Goal: Task Accomplishment & Management: Use online tool/utility

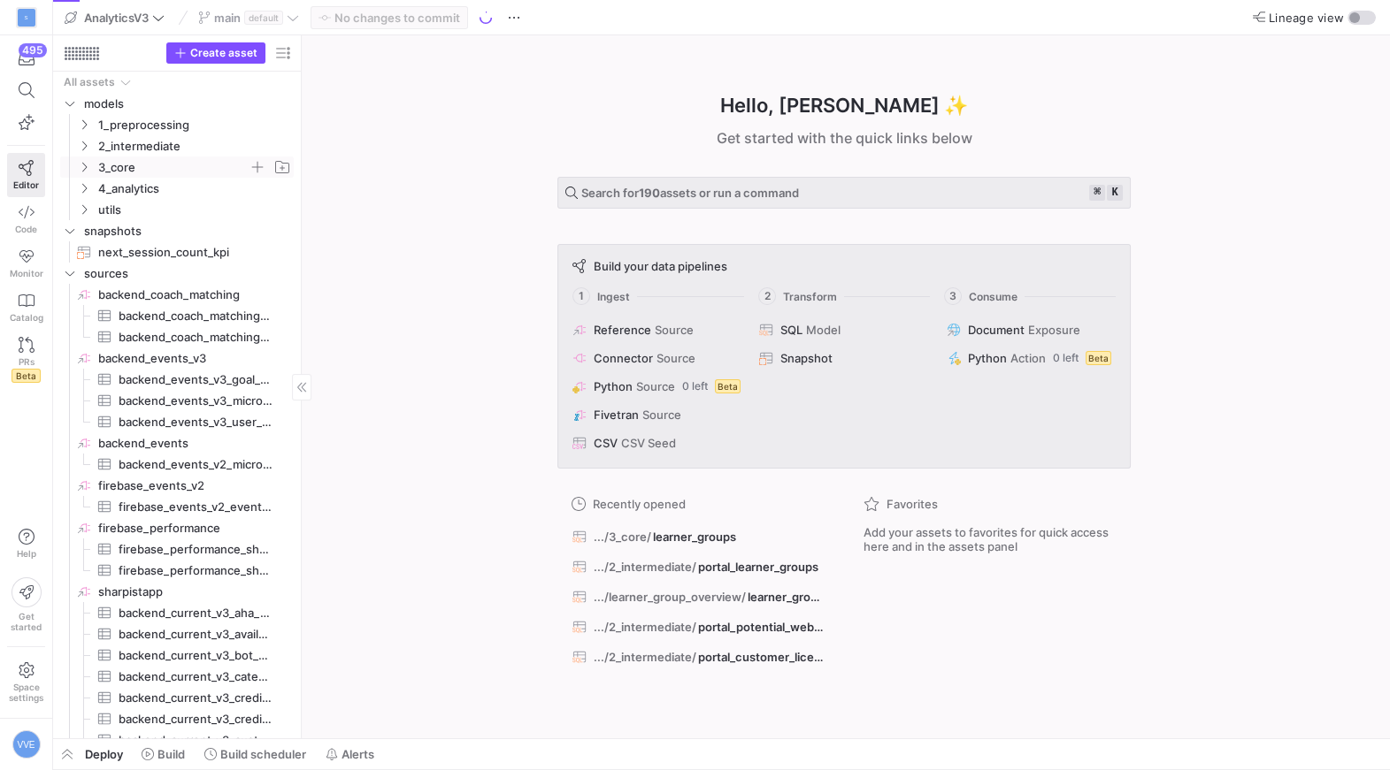
click at [96, 166] on span "3_core" at bounding box center [184, 166] width 218 height 19
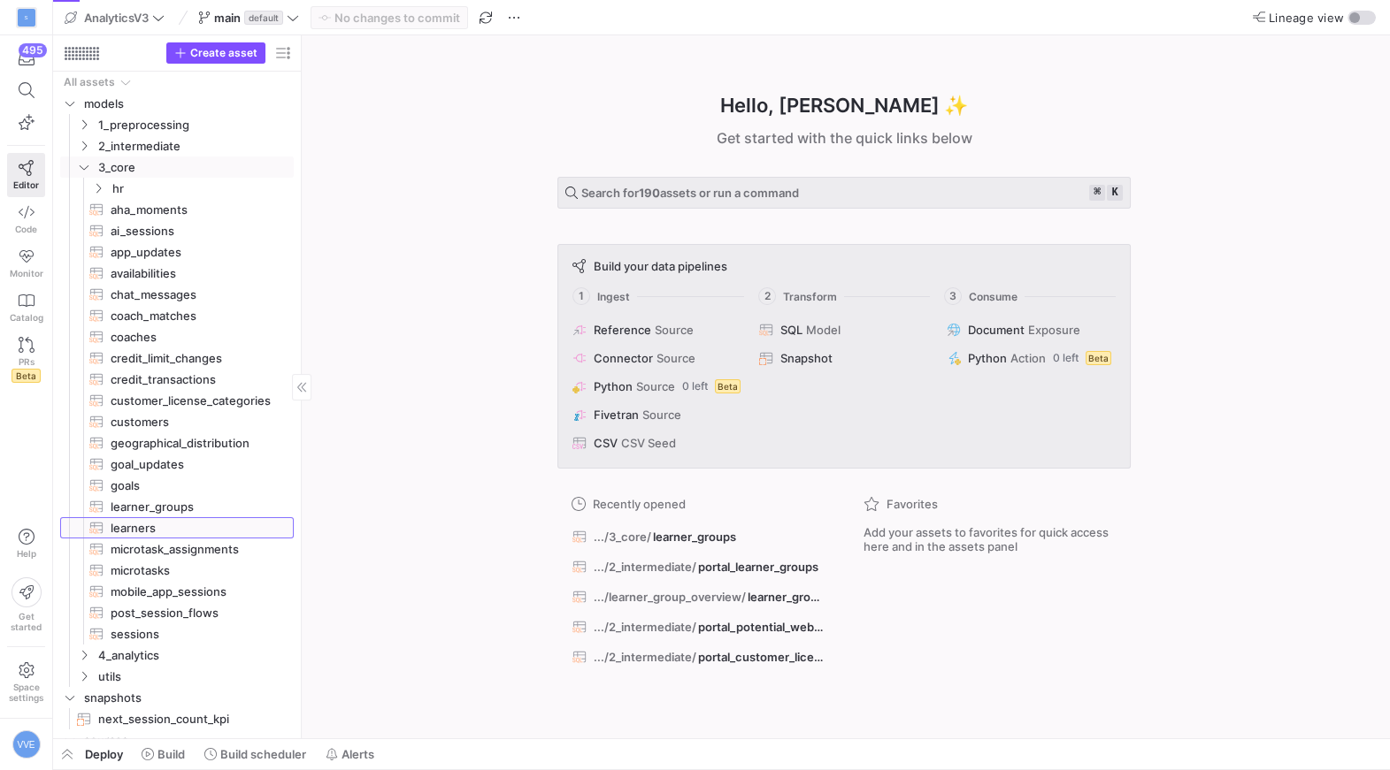
click at [179, 527] on span "learners​​​​​​​​​​" at bounding box center [192, 528] width 163 height 20
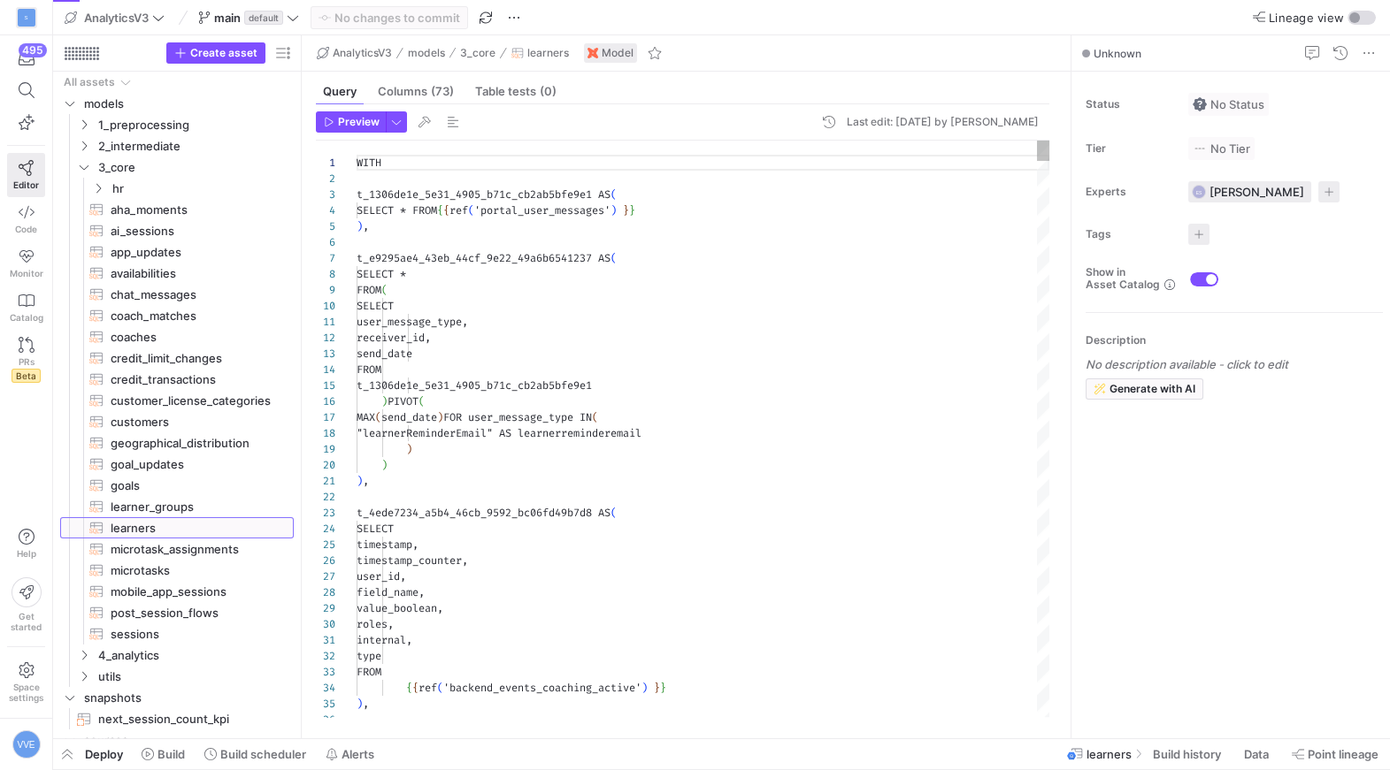
scroll to position [159, 0]
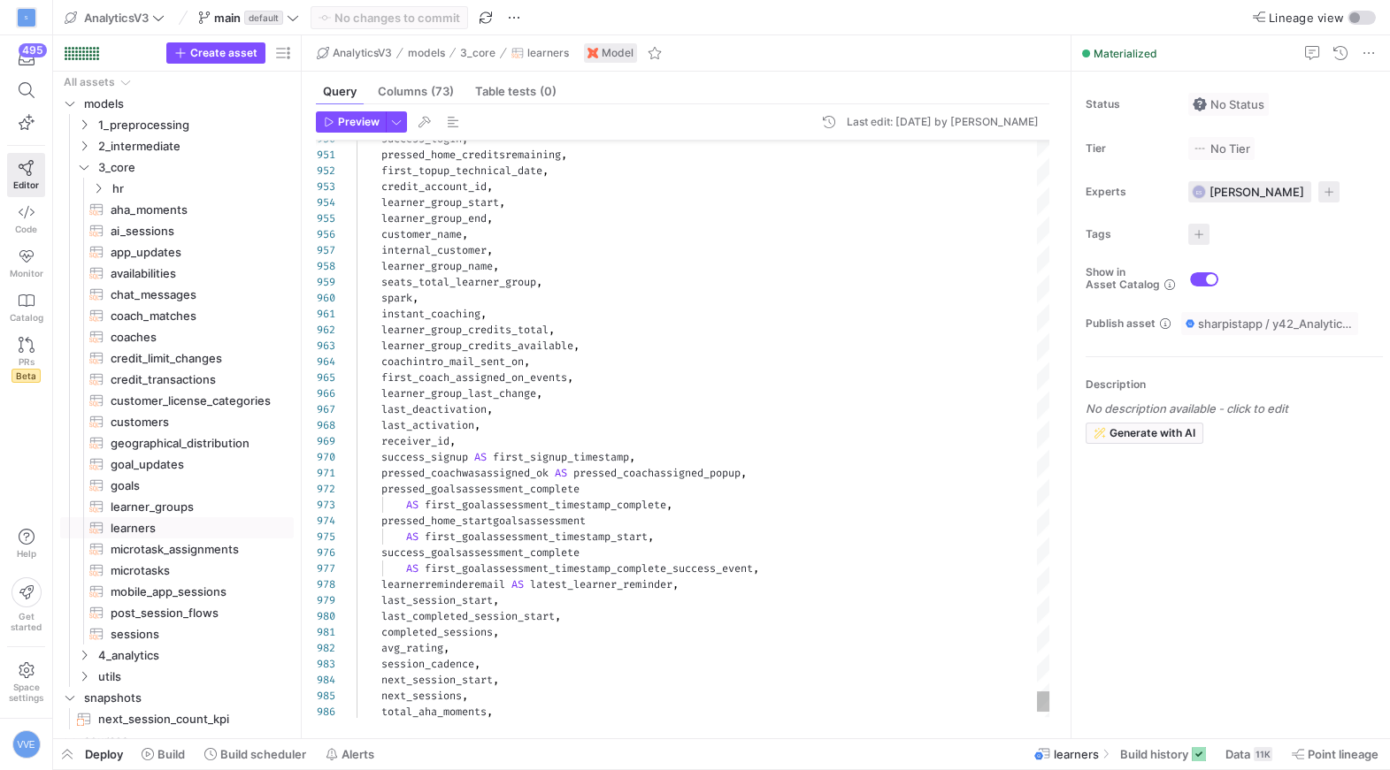
type textarea "instant_coaching, learner_group_credits_total, learner_group_credits_available,…"
click at [218, 48] on span "Create asset" at bounding box center [223, 53] width 67 height 12
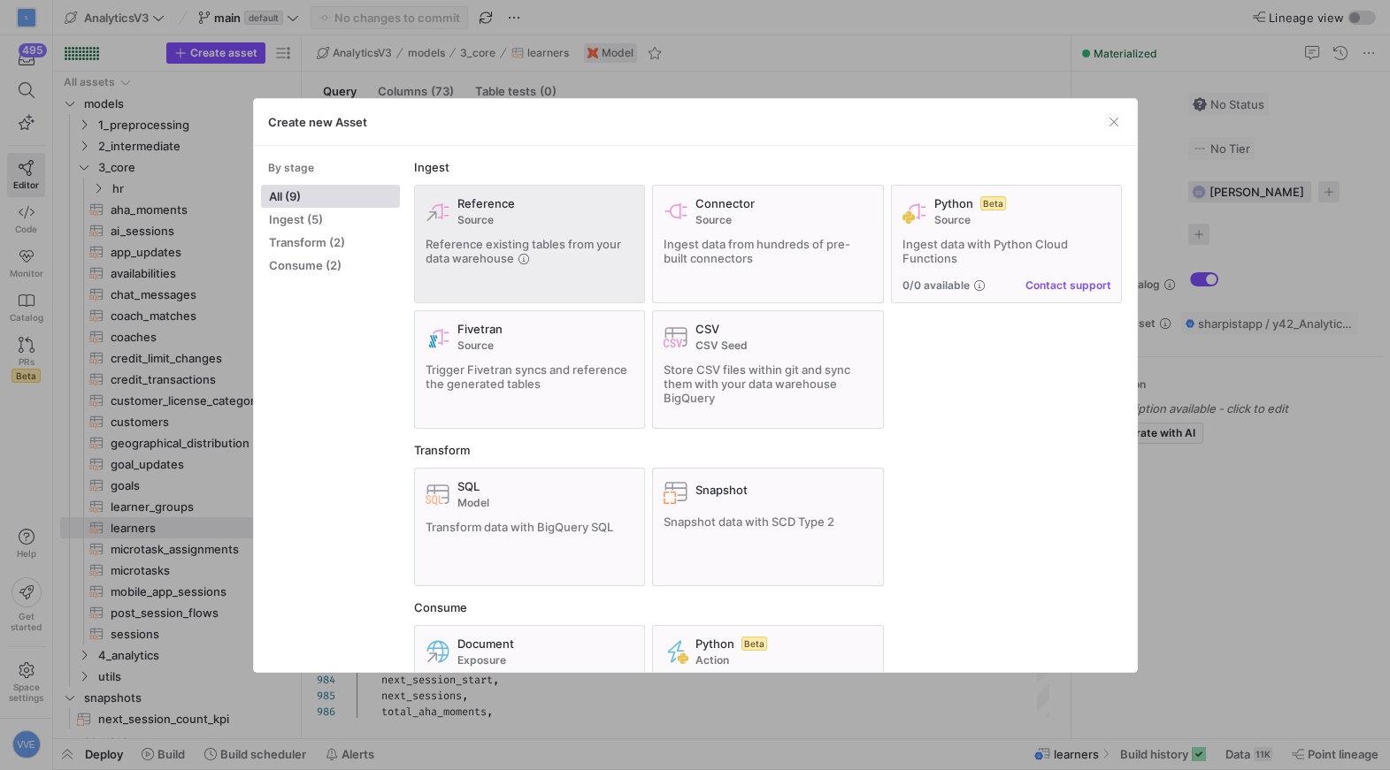
click at [489, 218] on span "Source" at bounding box center [545, 220] width 177 height 12
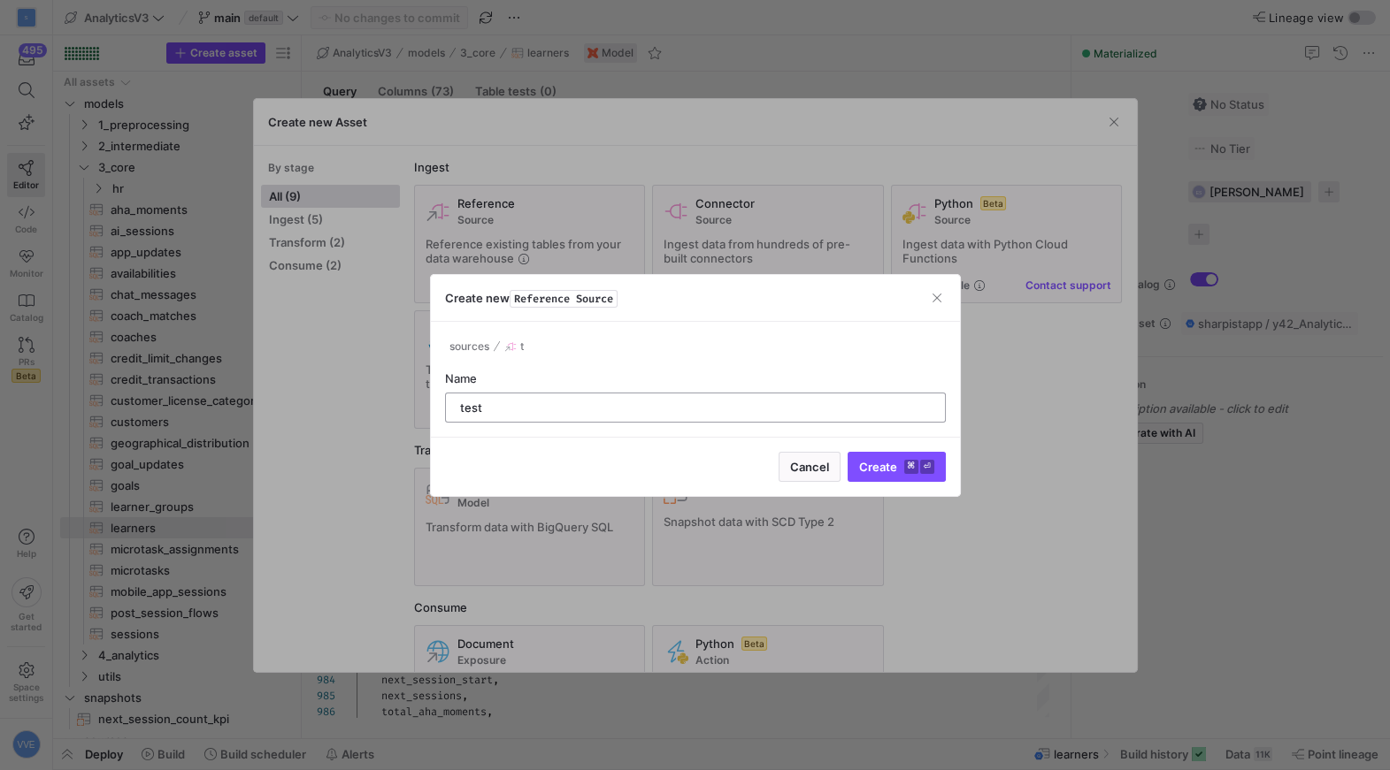
type input "test"
click at [847, 452] on button "Create ⌘ ⏎" at bounding box center [896, 467] width 98 height 30
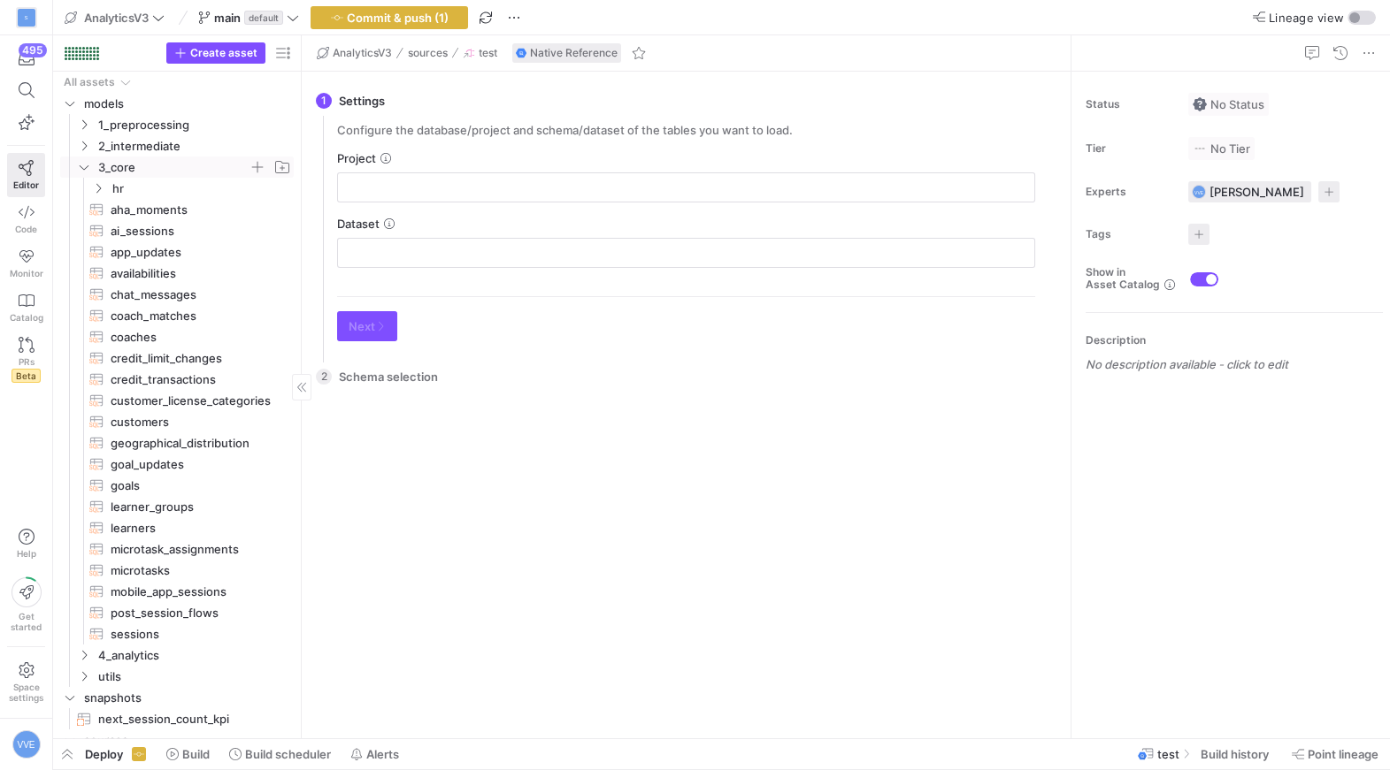
click at [180, 171] on span "3_core" at bounding box center [173, 167] width 150 height 20
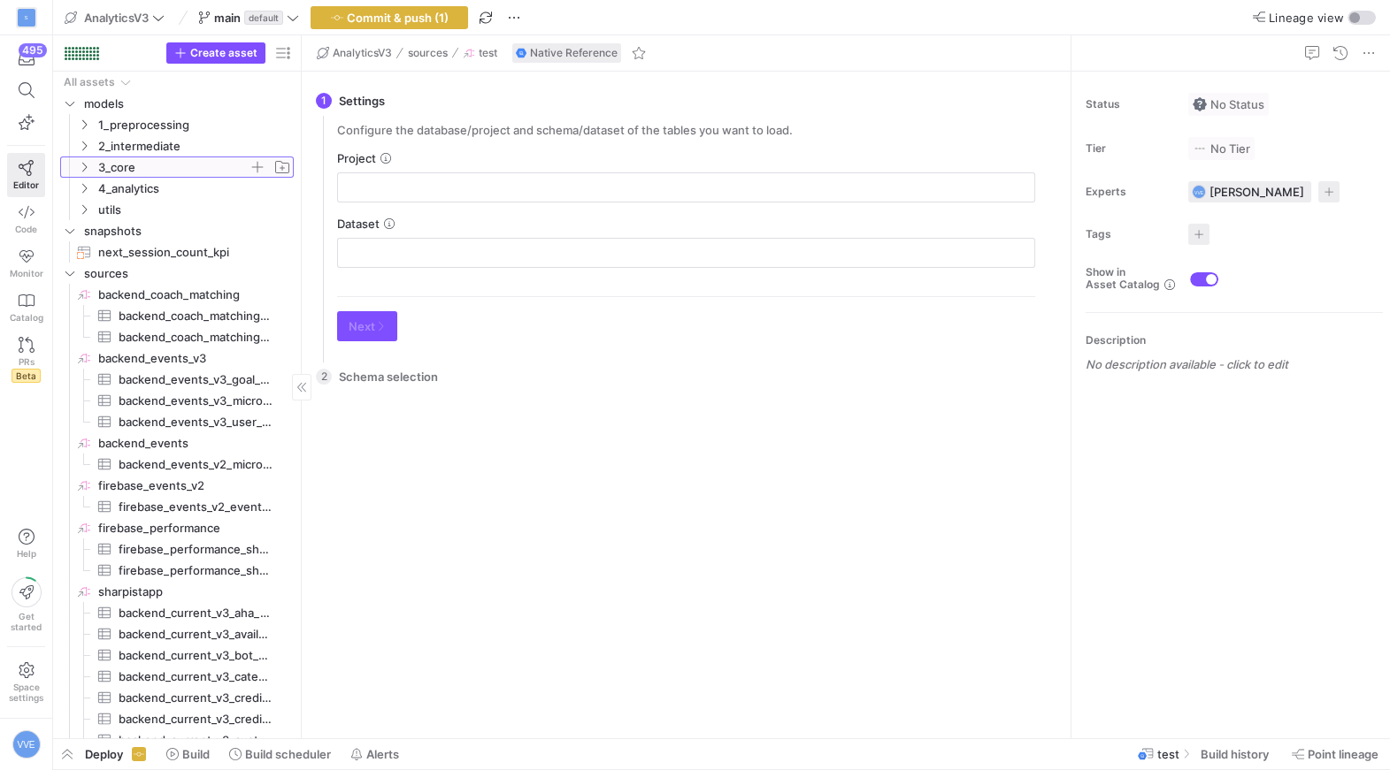
click at [199, 165] on span "3_core" at bounding box center [173, 167] width 150 height 20
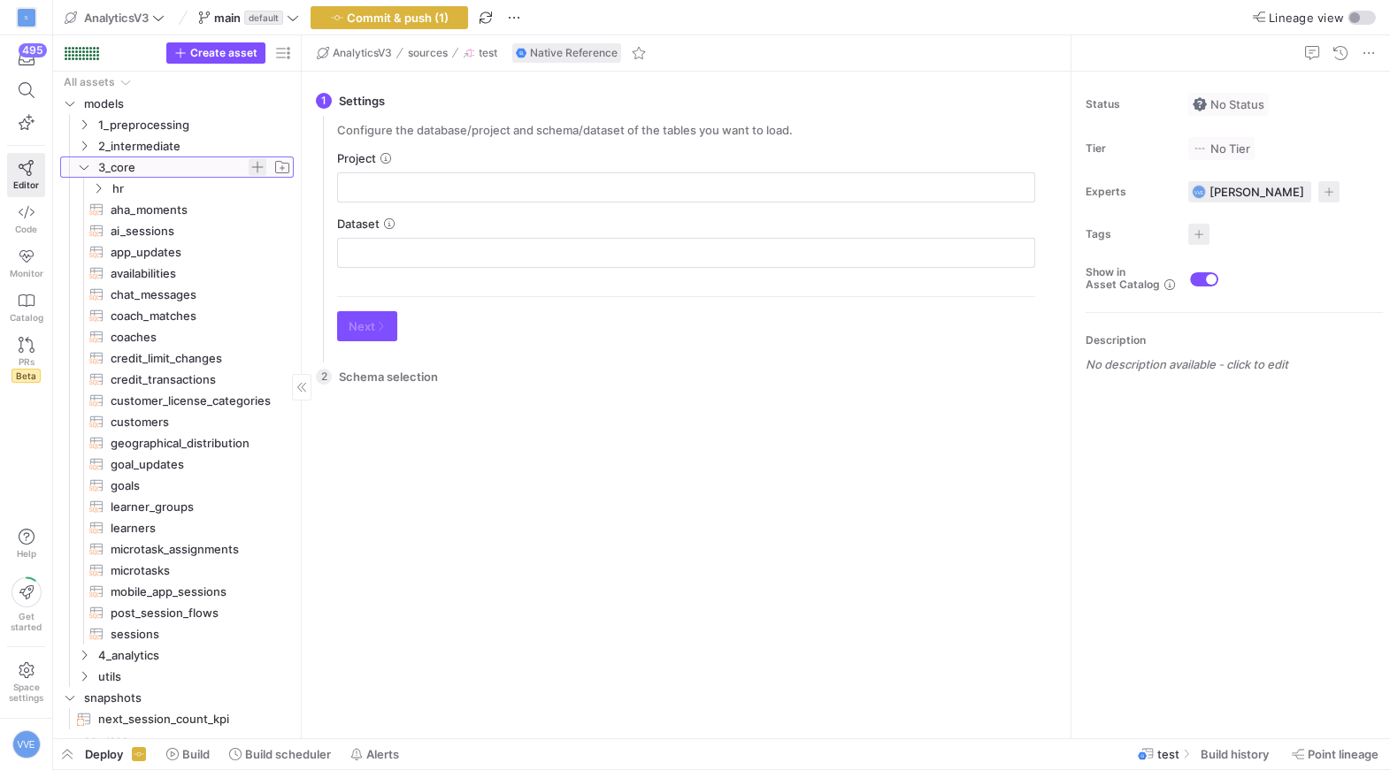
click at [256, 162] on span "button" at bounding box center [258, 167] width 18 height 18
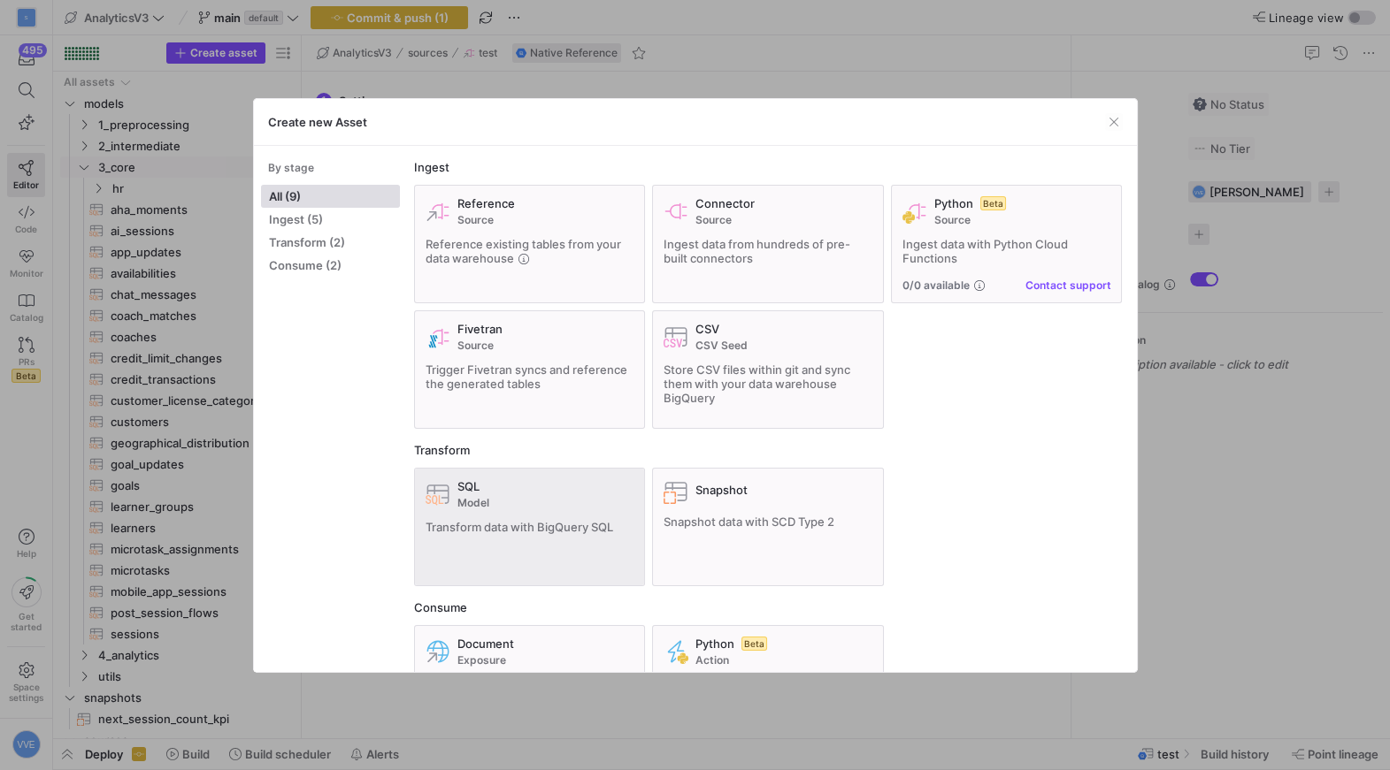
click at [558, 553] on div "SQL Model Transform data with BigQuery SQL" at bounding box center [529, 527] width 209 height 96
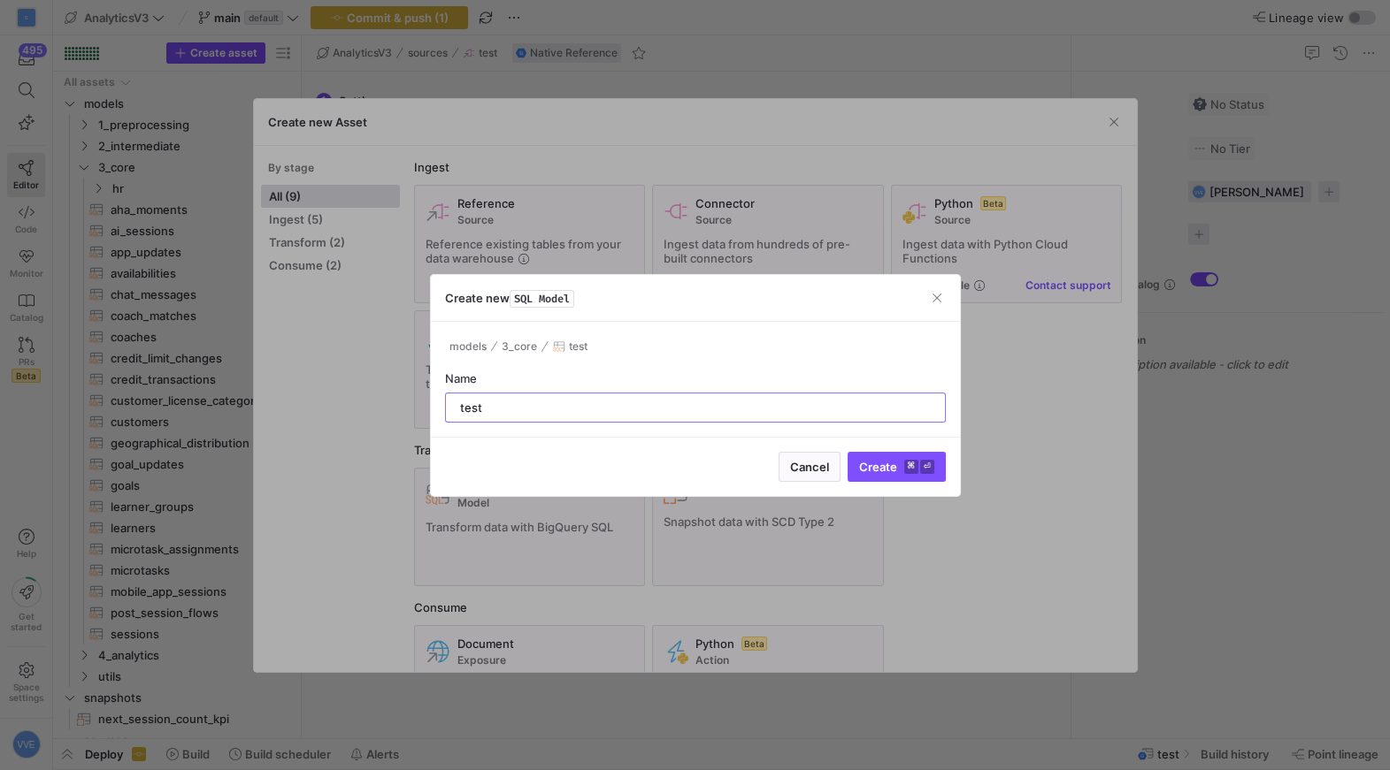
type input "test"
click at [847, 452] on button "Create ⌘ ⏎" at bounding box center [896, 467] width 98 height 30
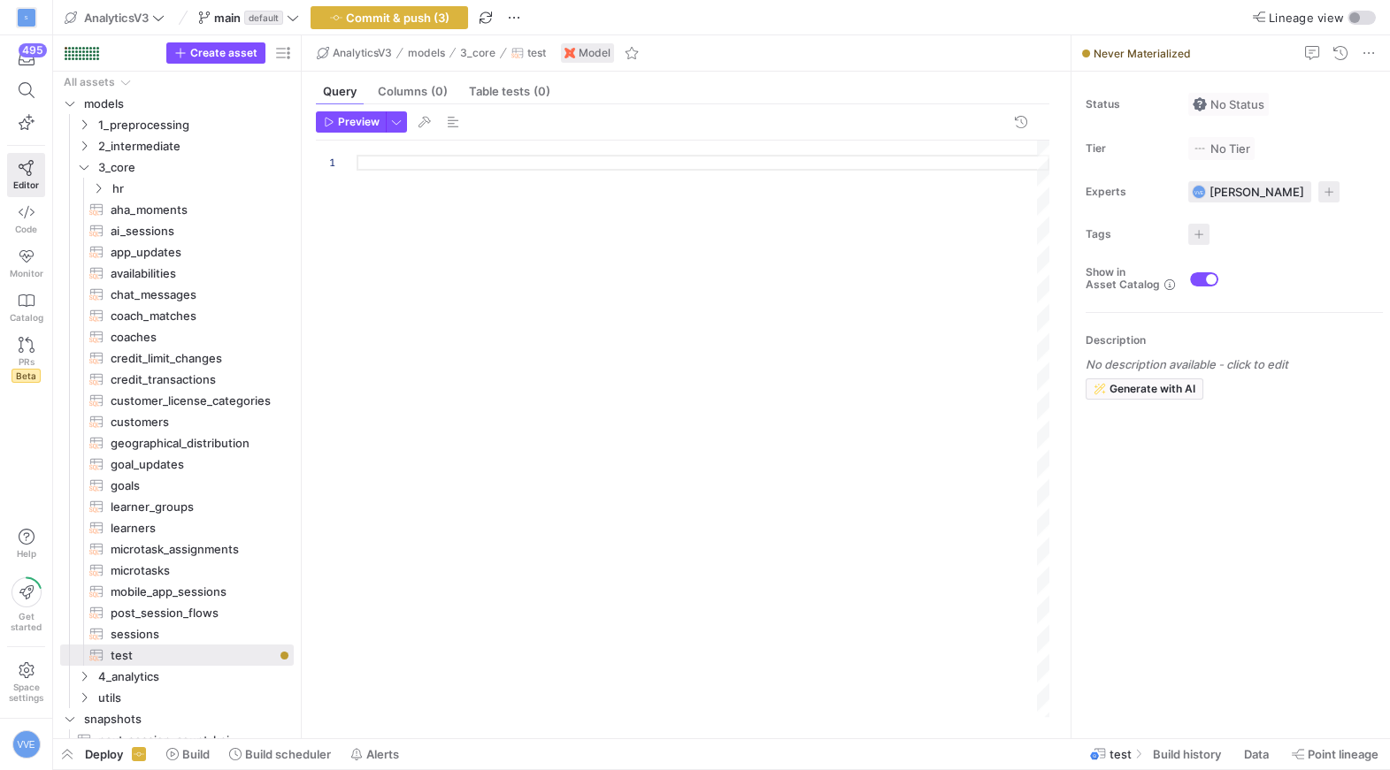
click at [544, 264] on div at bounding box center [702, 429] width 693 height 577
click at [361, 122] on span "Preview" at bounding box center [359, 122] width 42 height 12
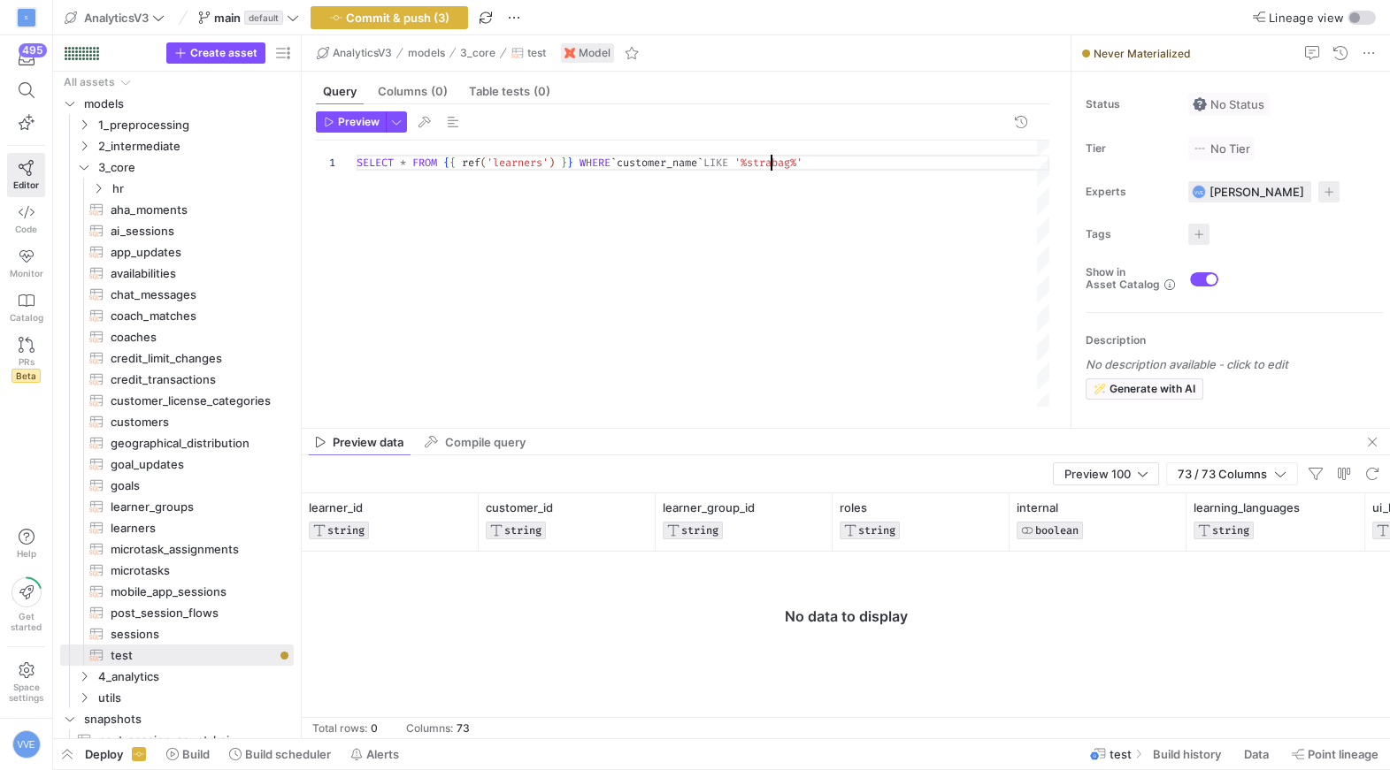
click at [773, 164] on div "SELECT * FROM { { ref ( 'learners' ) } } WHERE ` customer_name ` LIKE '%strabag…" at bounding box center [702, 274] width 693 height 266
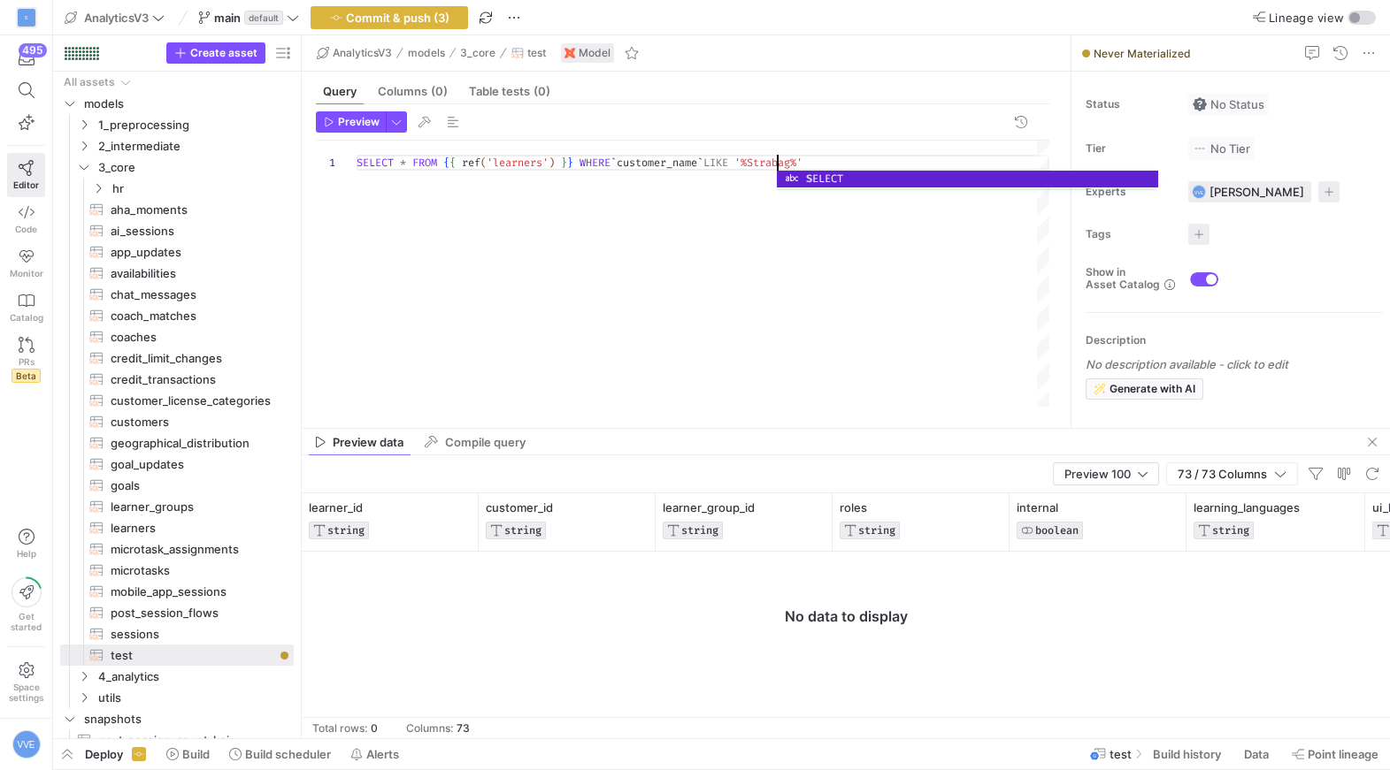
scroll to position [0, 420]
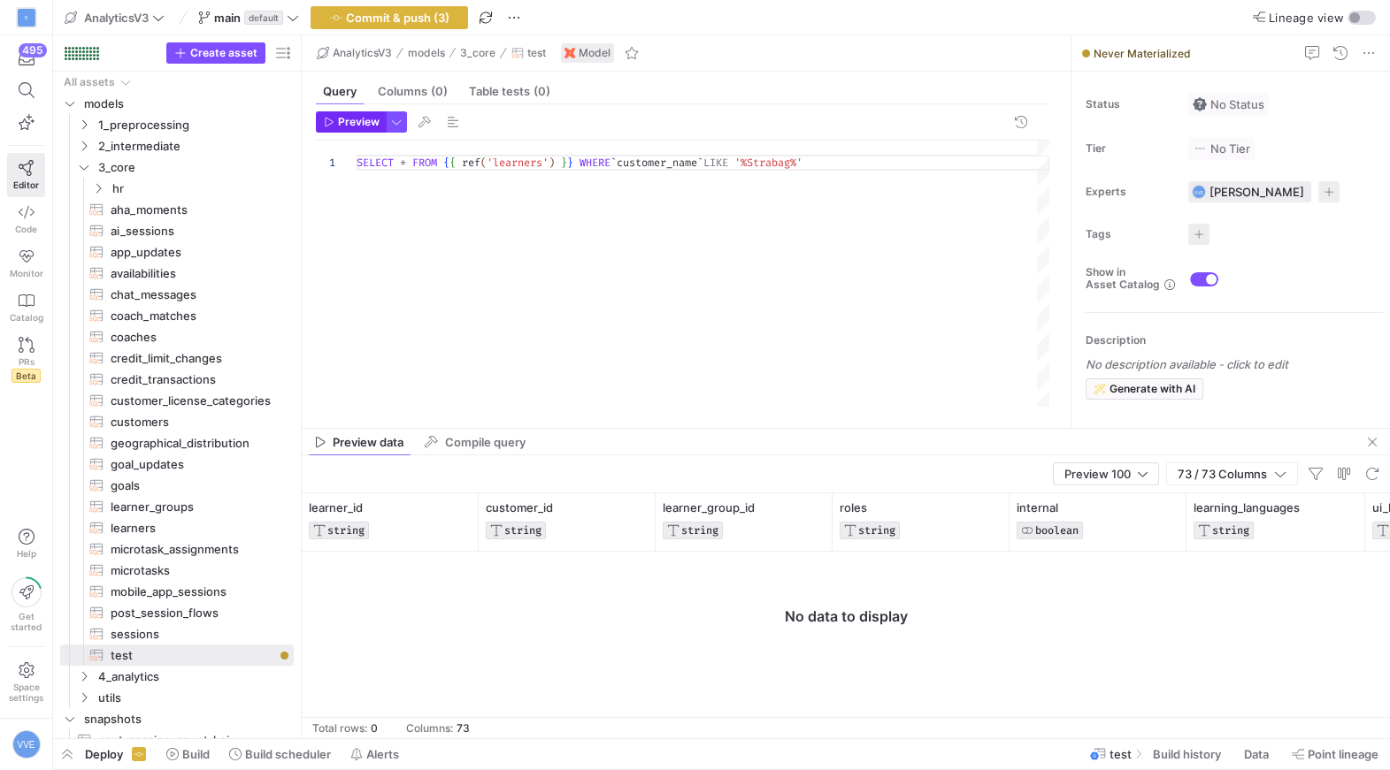
click at [341, 116] on span "Preview" at bounding box center [359, 122] width 42 height 12
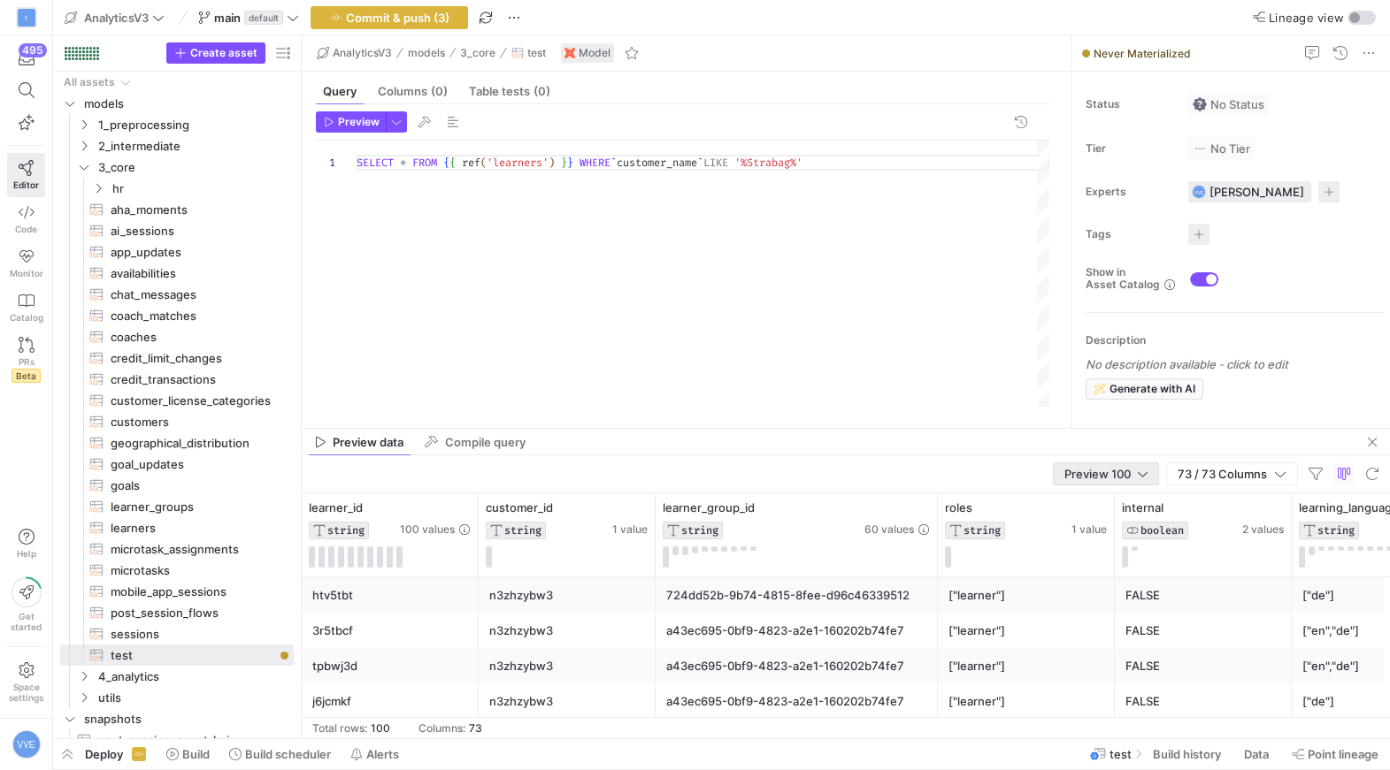
click at [1089, 471] on span "Preview 100" at bounding box center [1097, 474] width 66 height 14
click at [1069, 523] on mat-option "Full Preview" at bounding box center [1105, 531] width 105 height 28
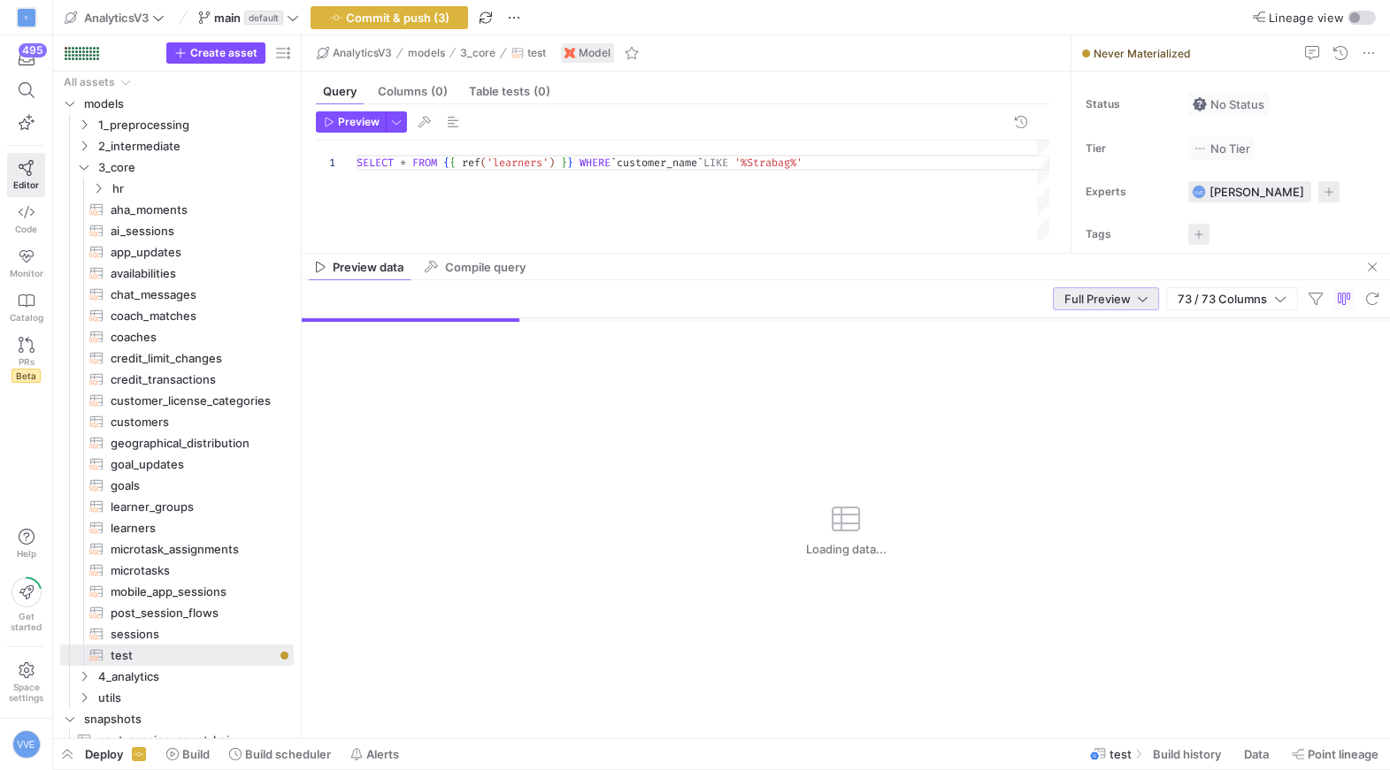
drag, startPoint x: 890, startPoint y: 427, endPoint x: 891, endPoint y: 252, distance: 175.1
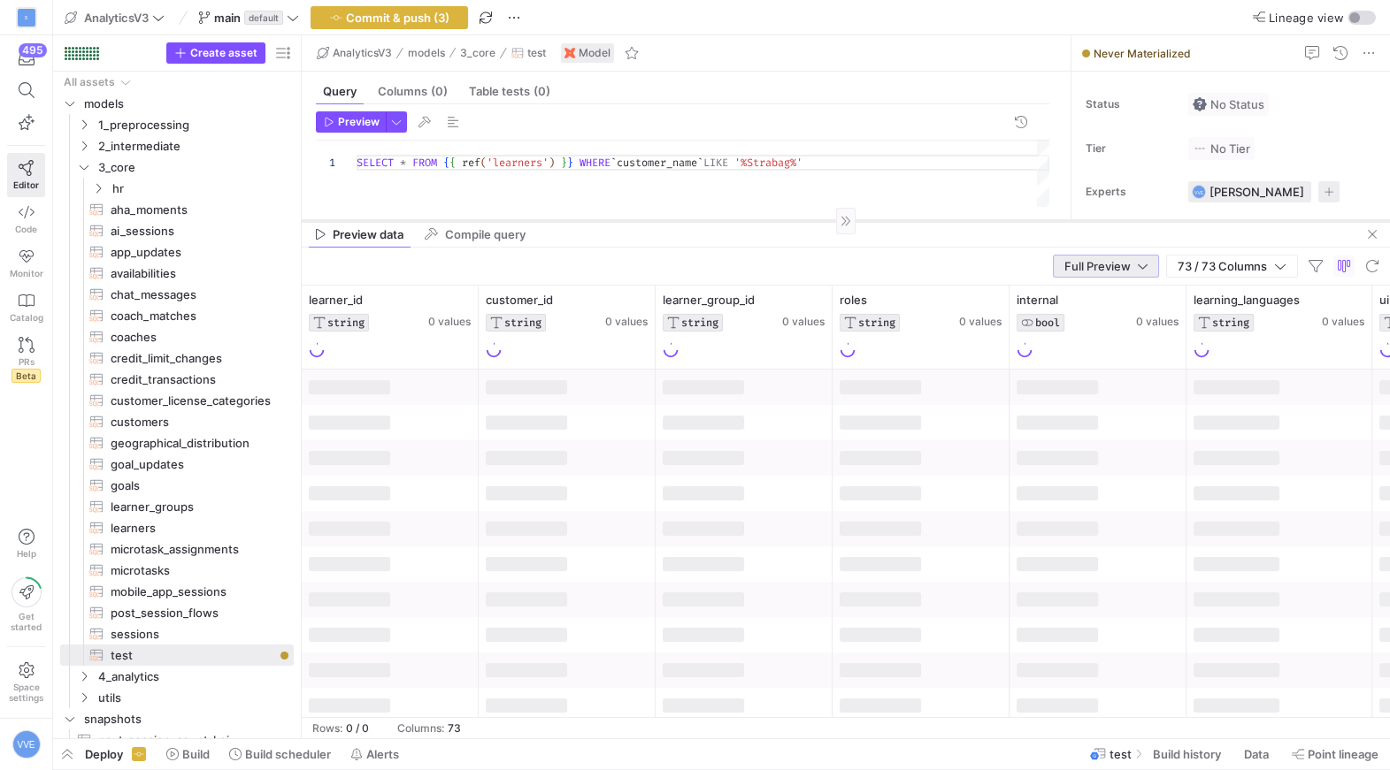
drag, startPoint x: 719, startPoint y: 251, endPoint x: 718, endPoint y: 218, distance: 32.7
click at [718, 220] on div at bounding box center [846, 220] width 1088 height 1
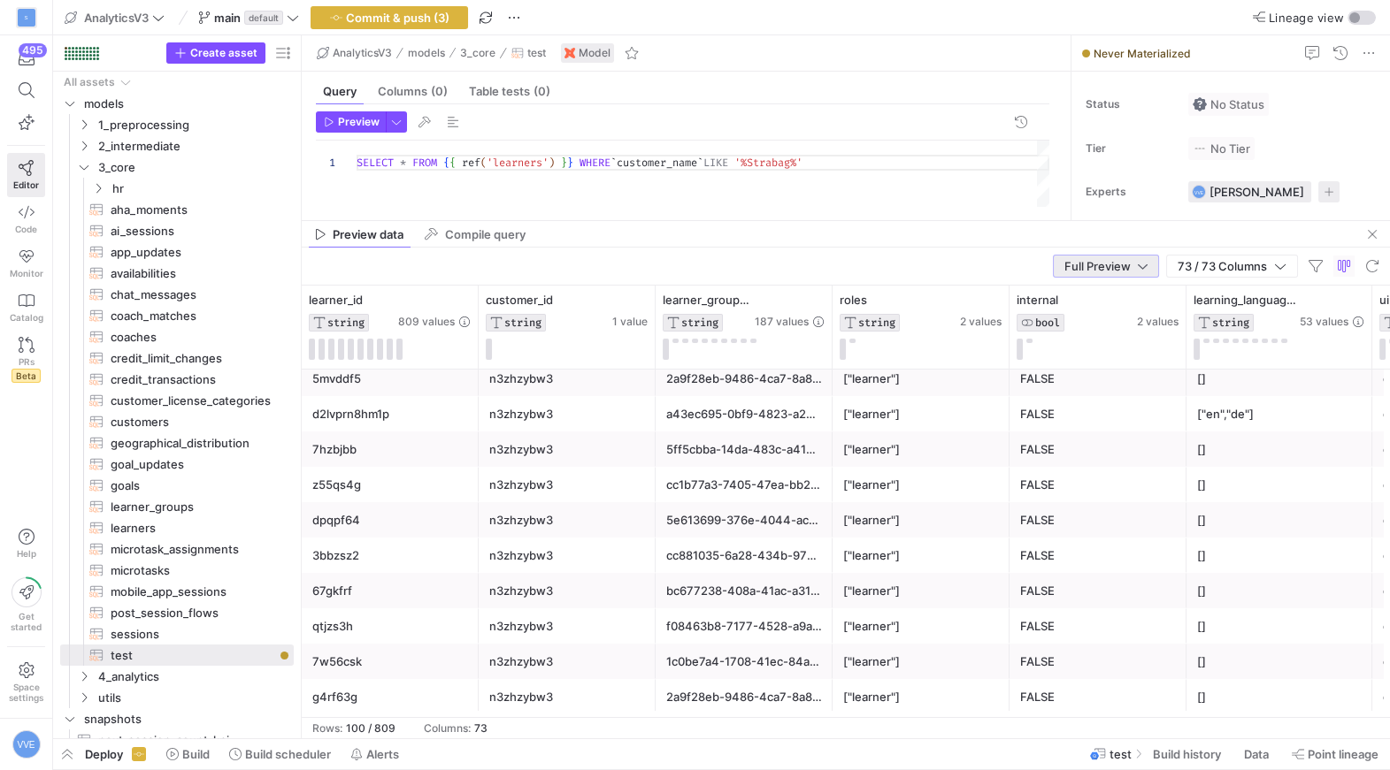
scroll to position [466, 0]
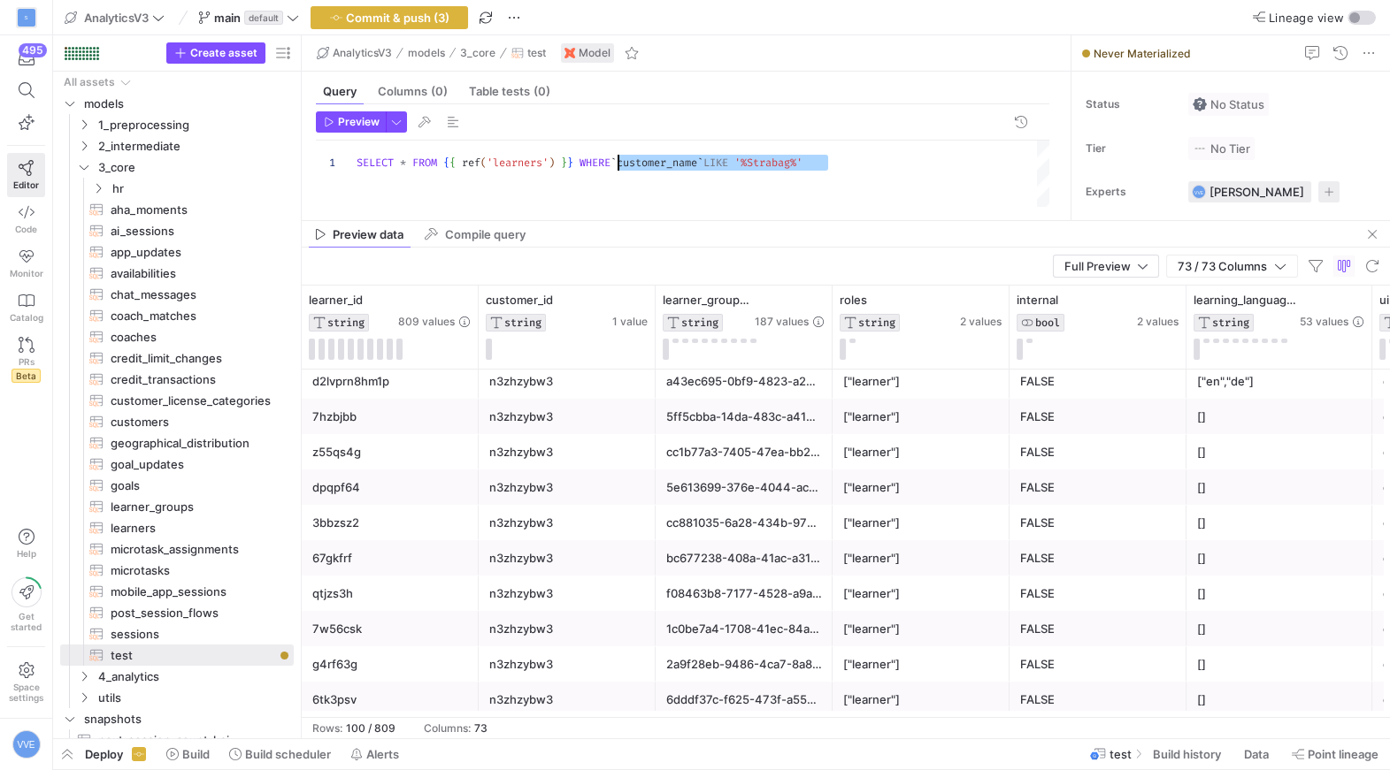
drag, startPoint x: 866, startPoint y: 163, endPoint x: 619, endPoint y: 161, distance: 246.8
click at [619, 161] on div "SELECT * FROM { { ref ( 'learners' ) } } WHERE ` customer_name ` LIKE '%Strabag…" at bounding box center [702, 194] width 693 height 106
click at [938, 163] on div "SELECT * FROM { { ref ( 'learners' ) } } WHERE ` customer_id ` IN ( n3zhzybw3 ;…" at bounding box center [702, 194] width 693 height 106
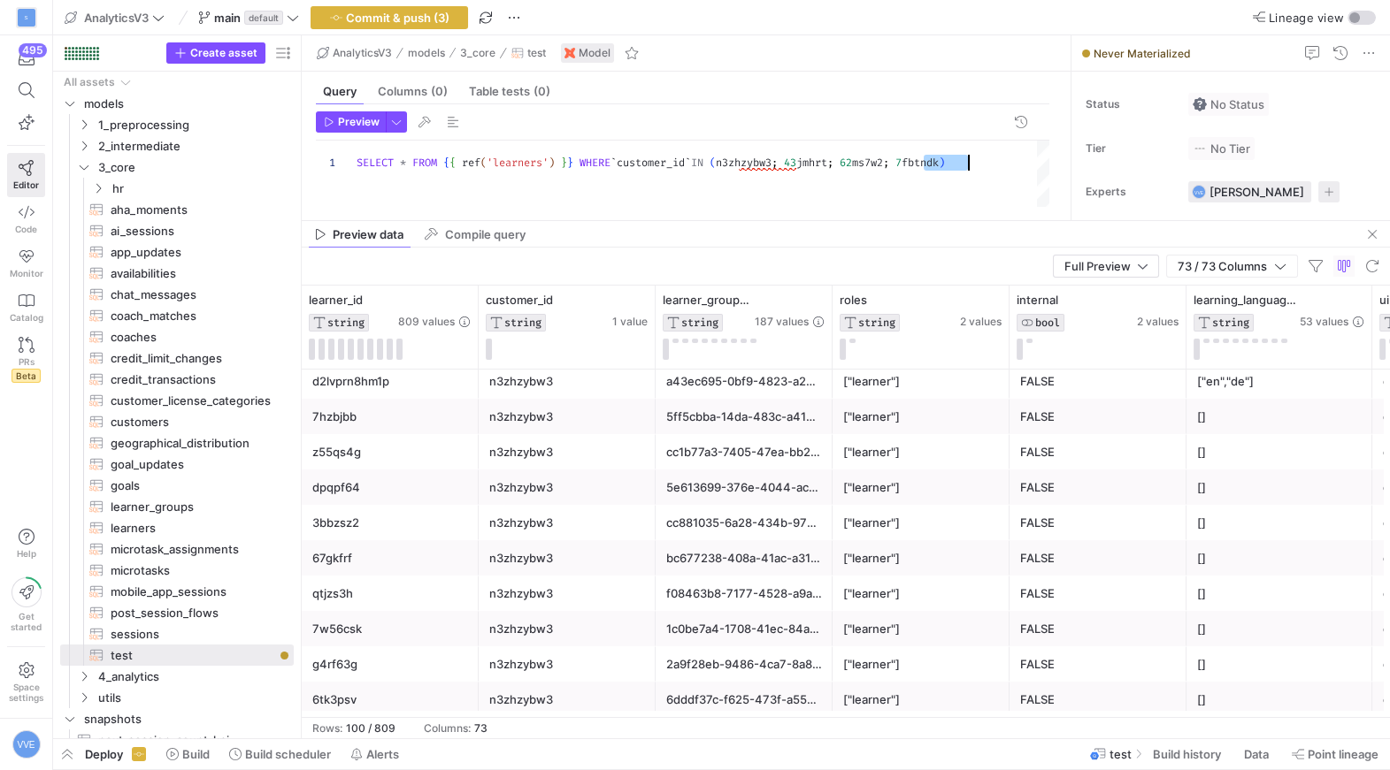
click at [887, 165] on div "SELECT * FROM { { ref ( 'learners' ) } } WHERE ` customer_id ` IN ( n3zhzybw3 ;…" at bounding box center [702, 194] width 693 height 106
click at [824, 161] on div "SELECT * FROM { { ref ( 'learners' ) } } WHERE ` customer_id ` IN ( n3zhzybw3 ;…" at bounding box center [702, 194] width 693 height 106
click at [760, 159] on div "SELECT * FROM { { ref ( 'learners' ) } } WHERE ` customer_id ` IN ( n3zhzybw3 ;…" at bounding box center [702, 194] width 693 height 106
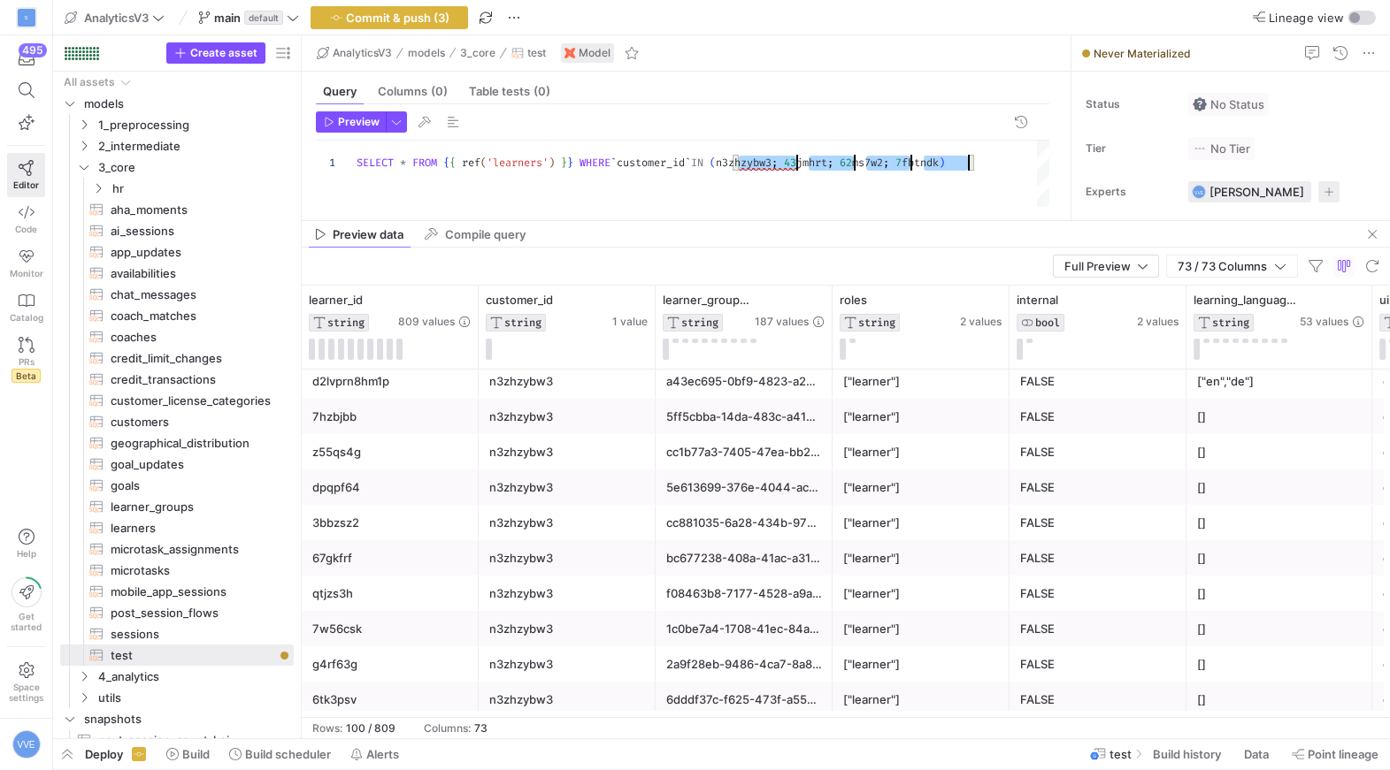
click at [760, 159] on div "SELECT * FROM { { ref ( 'learners' ) } } WHERE ` customer_id ` IN ( n3zhzybw3 ;…" at bounding box center [702, 194] width 693 height 106
click at [817, 166] on div "SELECT * FROM { { ref ( 'learners' ) } } WHERE ` customer_id ` IN ( 'n3zhzybw3'…" at bounding box center [709, 194] width 706 height 106
click at [888, 165] on div "SELECT * FROM { { ref ( 'learners' ) } } WHERE ` customer_id ` IN ( 'n3zhzybw3'…" at bounding box center [709, 194] width 706 height 106
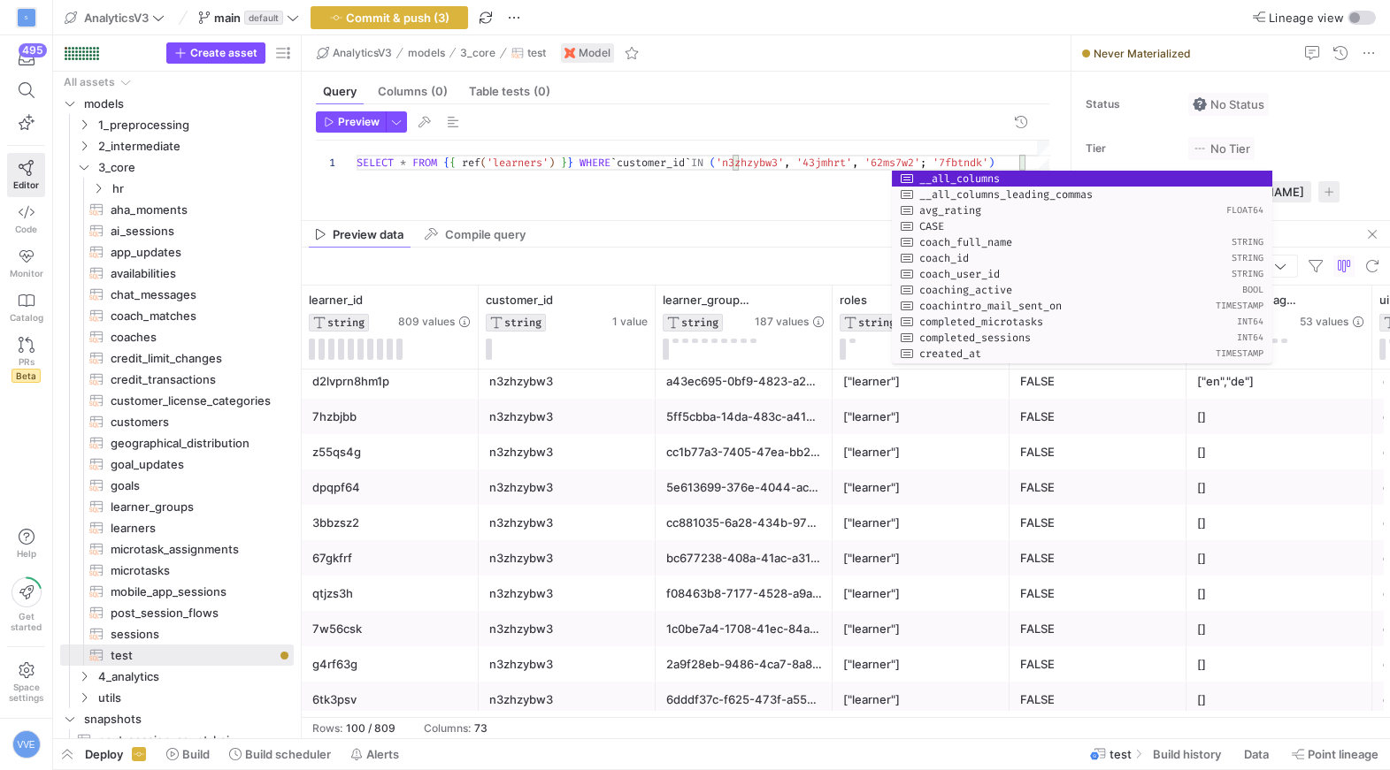
click at [959, 162] on div "SELECT * FROM { { ref ( 'learners' ) } } WHERE ` customer_id ` IN ( 'n3zhzybw3'…" at bounding box center [709, 194] width 706 height 106
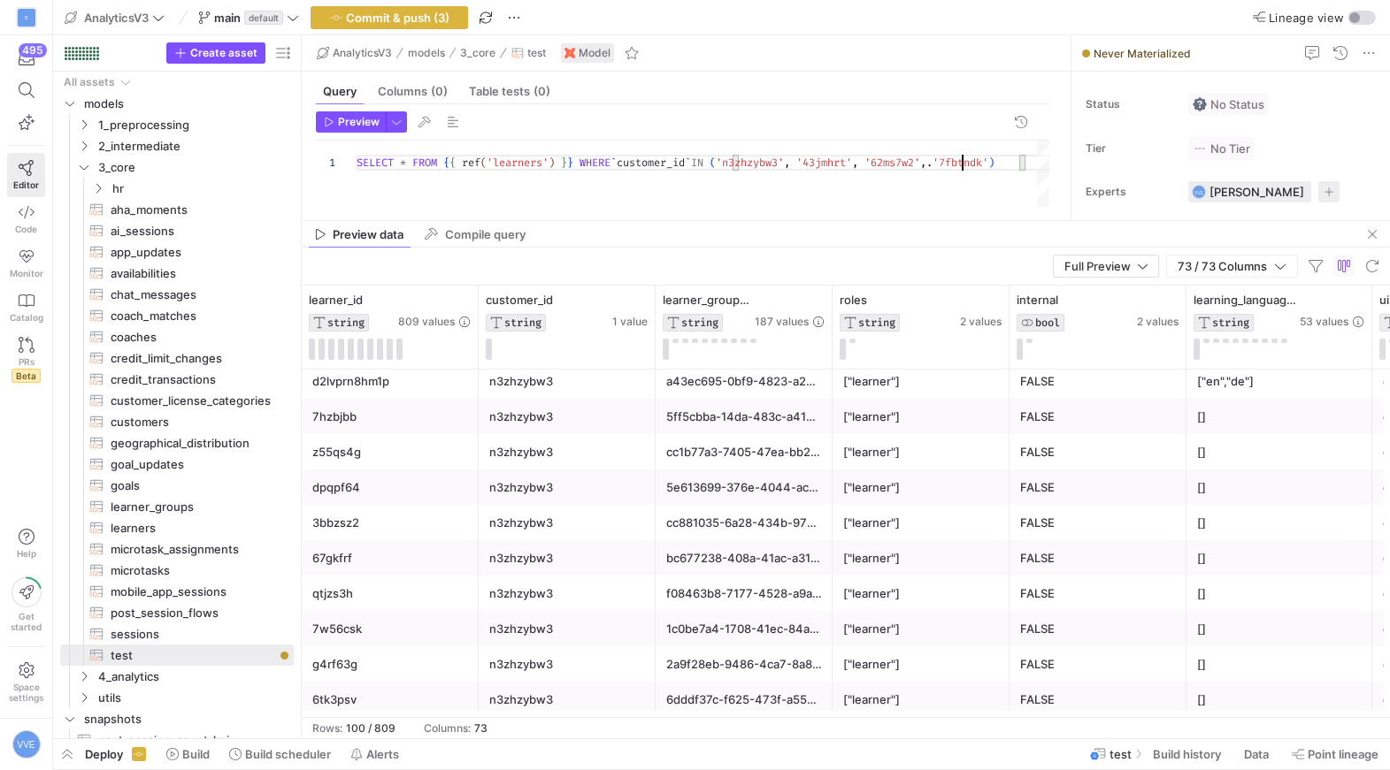
scroll to position [0, 598]
click at [891, 166] on div "SELECT * FROM { { ref ( 'learners' ) } } WHERE ` customer_id ` IN ( 'n3zhzybw3'…" at bounding box center [706, 194] width 700 height 106
click at [822, 165] on div "SELECT * FROM { { ref ( 'learners' ) } } WHERE ` customer_id ` IN ( 'n3zhzybw3'…" at bounding box center [702, 194] width 693 height 106
click at [372, 129] on span "button" at bounding box center [351, 121] width 68 height 19
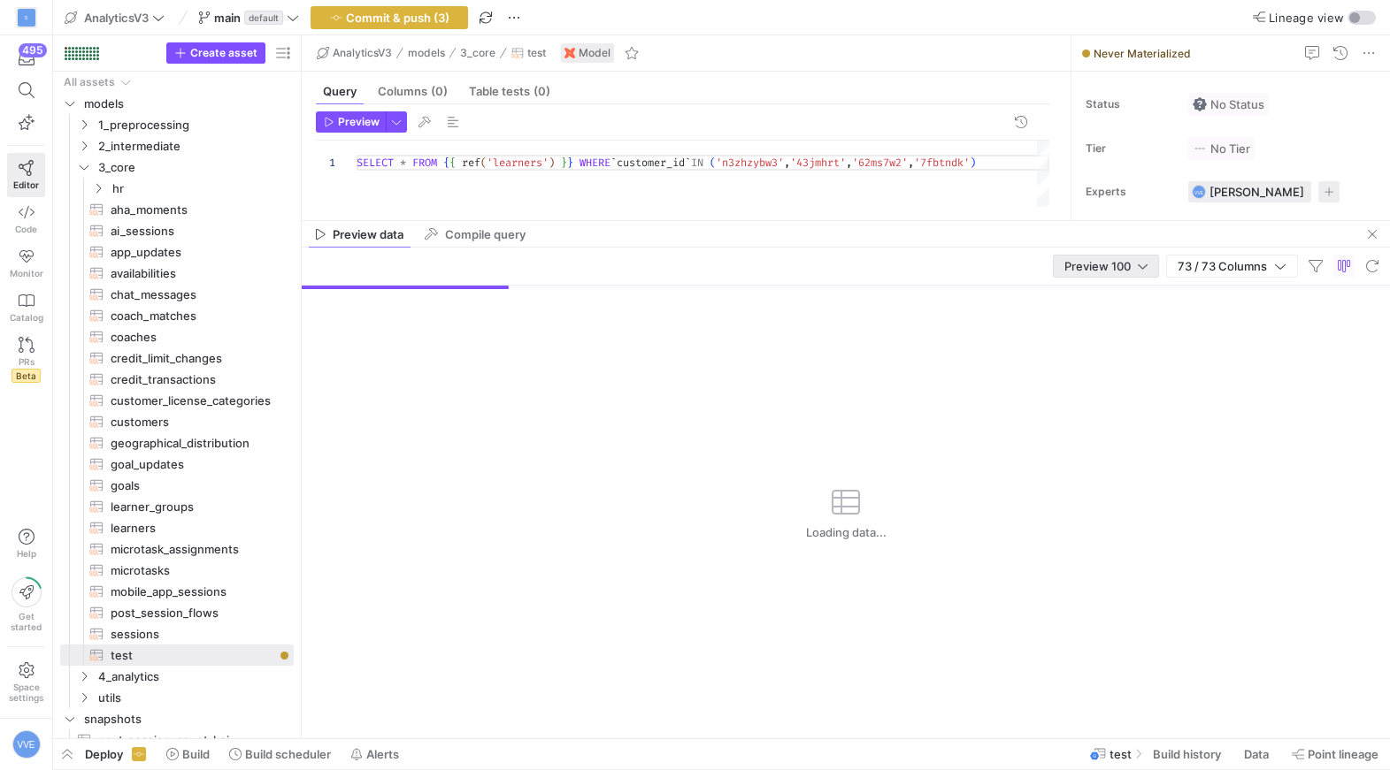
click at [1108, 272] on span "Preview 100" at bounding box center [1097, 266] width 66 height 14
click at [1103, 327] on span "Full Preview" at bounding box center [1105, 324] width 91 height 14
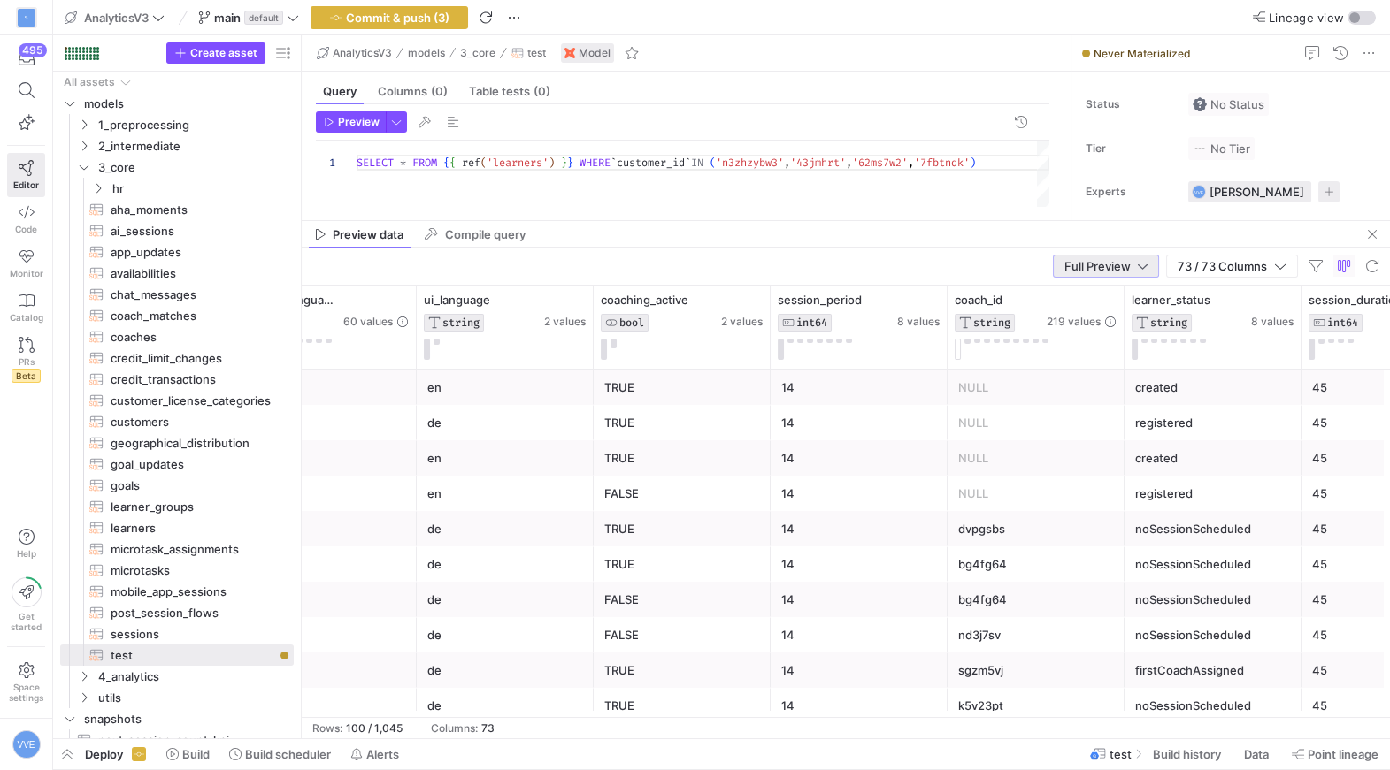
scroll to position [0, 961]
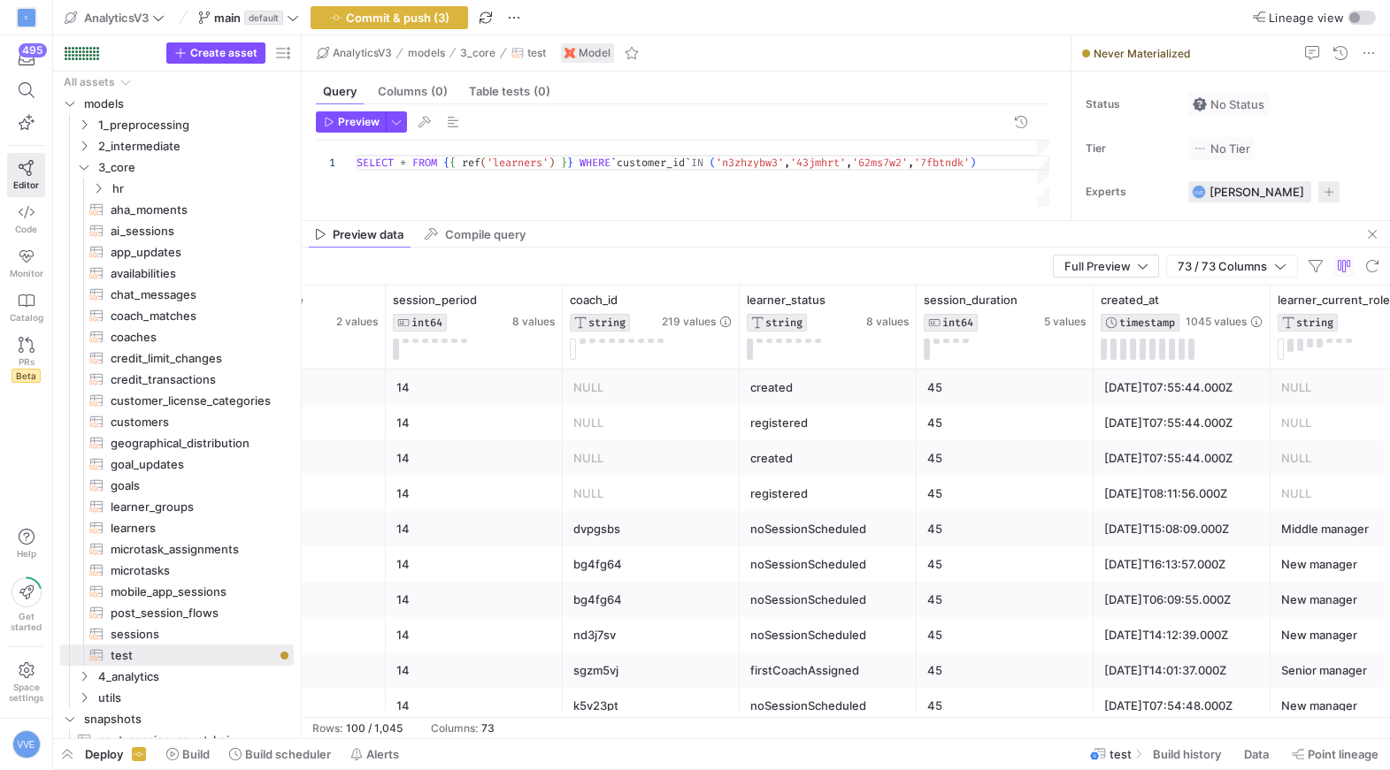
click at [814, 217] on mat-tab-group "Query Columns (0) Table tests (0) Preview 1 SELECT * FROM { { ref ( 'learners' …" at bounding box center [683, 146] width 762 height 149
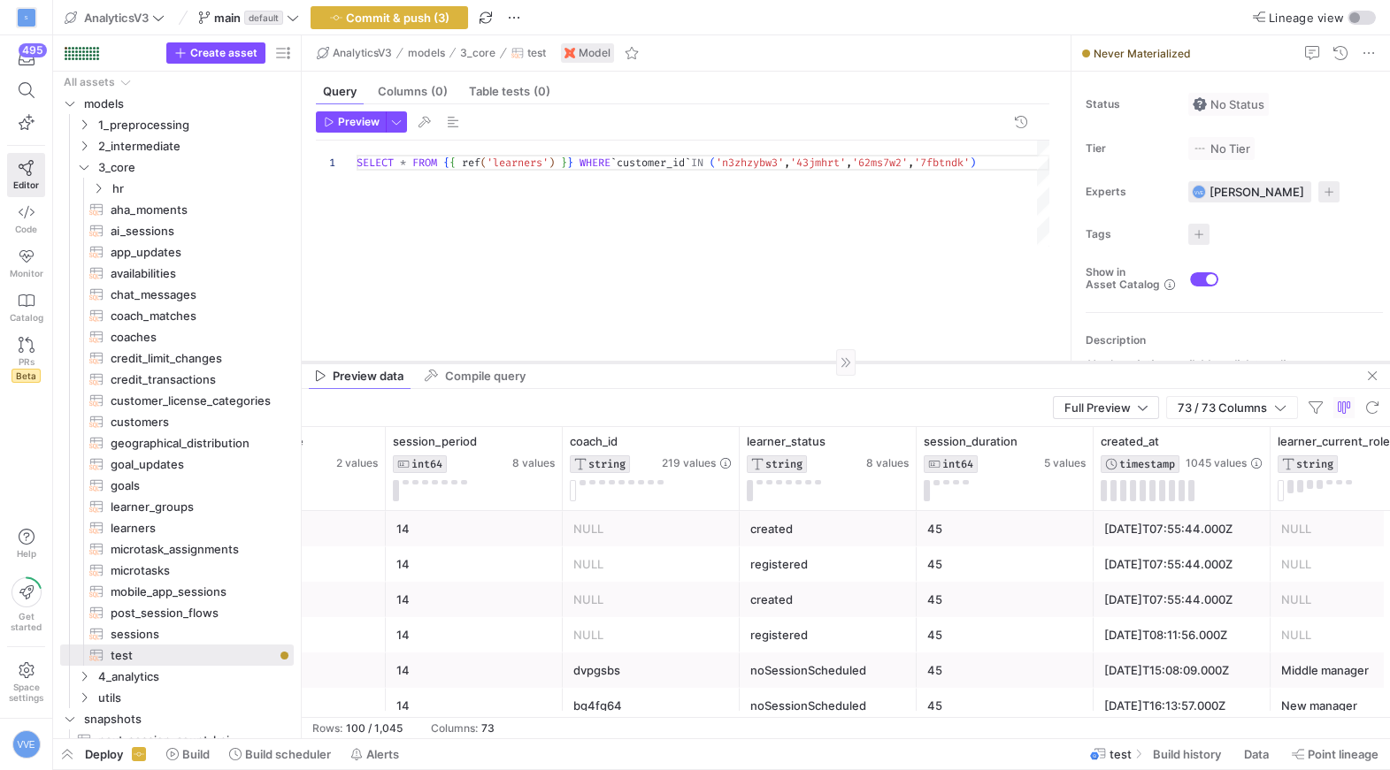
drag, startPoint x: 814, startPoint y: 220, endPoint x: 766, endPoint y: 364, distance: 151.0
click at [766, 363] on div at bounding box center [846, 362] width 1088 height 1
click at [405, 165] on div "SELECT * FROM { { ref ( 'learners' ) } } WHERE ` customer_id ` IN ( 'n3zhzybw3'…" at bounding box center [702, 242] width 693 height 202
click at [1015, 168] on div "1 SELECT * FROM { { ref ( 'learners' ) } } WHERE ` customer_id ` IN ( 'n3zhzybw…" at bounding box center [682, 242] width 733 height 202
click at [564, 195] on div "1 SELECT * FROM { { ref ( 'learners' ) } } WHERE ` customer_id ` IN ( 'n3zhzybw…" at bounding box center [682, 242] width 733 height 202
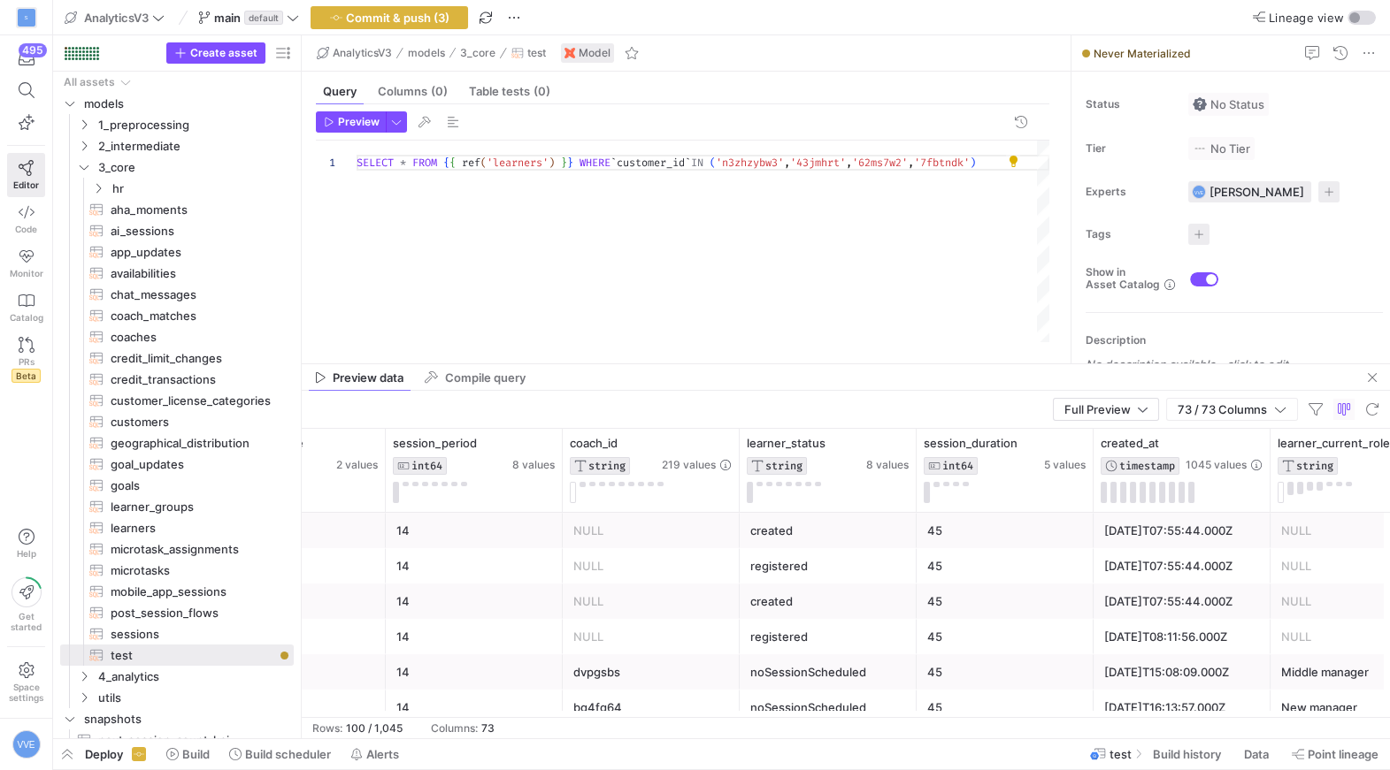
click at [397, 158] on div "SELECT * FROM { { ref ( 'learners' ) } } WHERE ` customer_id ` IN ( 'n3zhzybw3'…" at bounding box center [702, 242] width 693 height 202
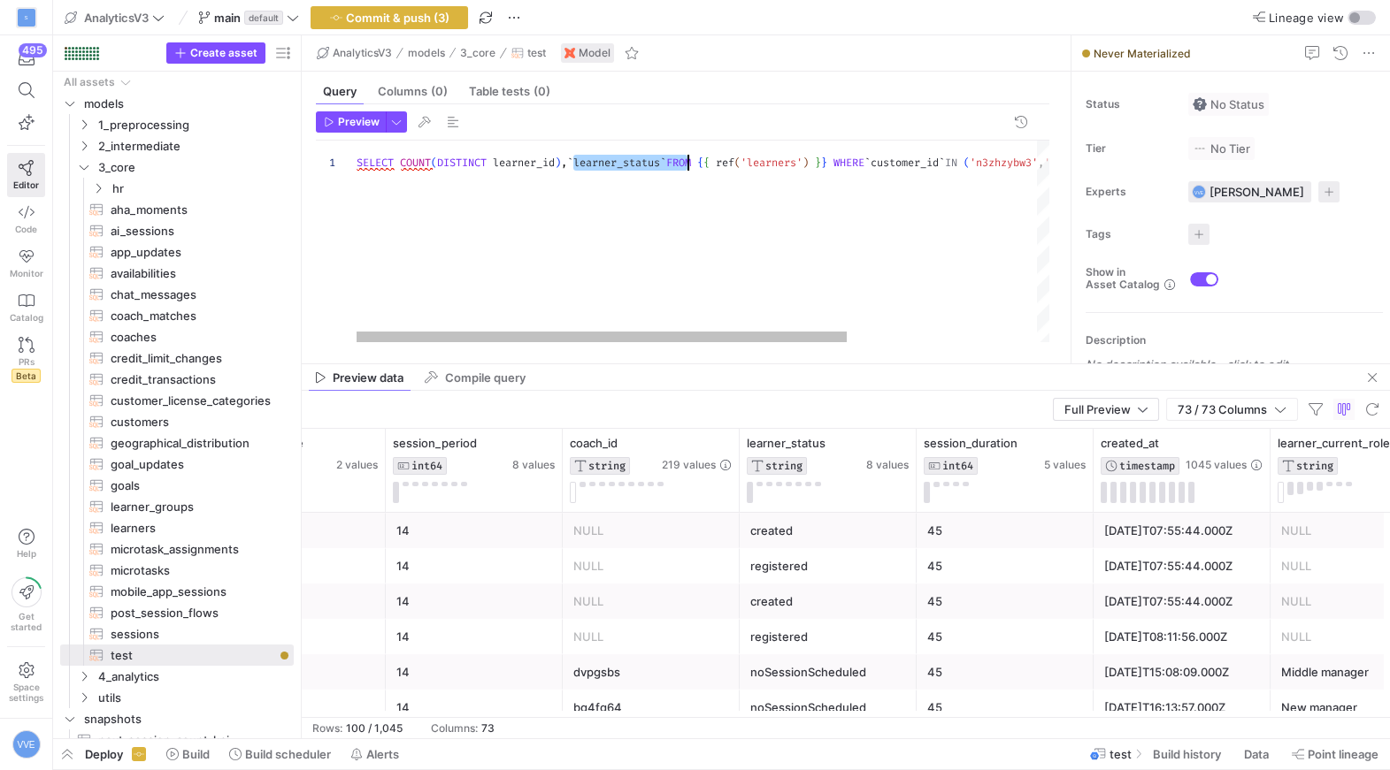
drag, startPoint x: 574, startPoint y: 159, endPoint x: 685, endPoint y: 163, distance: 110.6
click at [686, 164] on div "SELECT COUNT ( DISTINCT learner_id ) , ` learner_status ` FROM { { ref ( 'learn…" at bounding box center [836, 242] width 961 height 202
click at [396, 161] on div "SELECT COUNT ( DISTINCT learner_id ) FROM { { ref ( 'learners' ) } } WHERE ` cu…" at bounding box center [775, 242] width 839 height 202
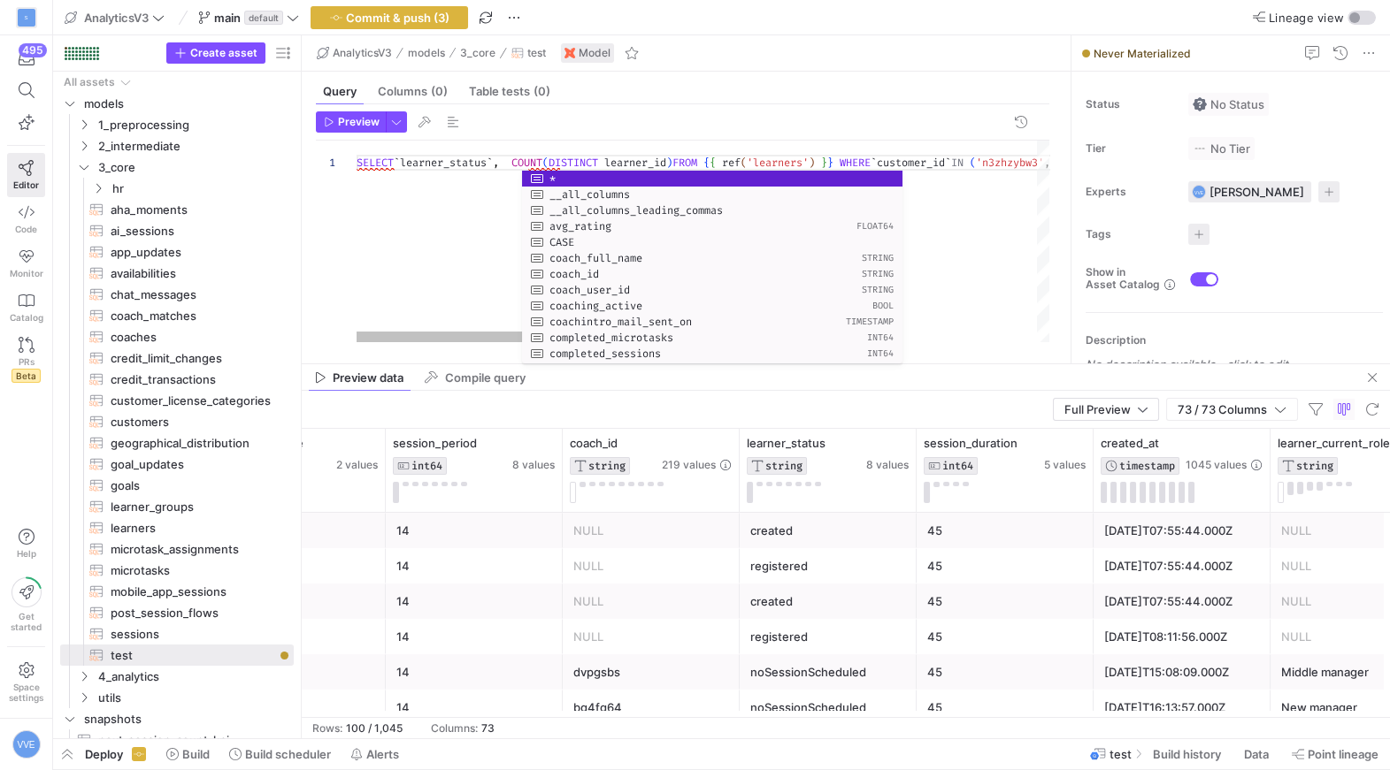
click at [505, 166] on div "SELECT ` learner_status ` , COUNT ( DISTINCT learner_id ) FROM { { ref ( 'learn…" at bounding box center [839, 242] width 967 height 202
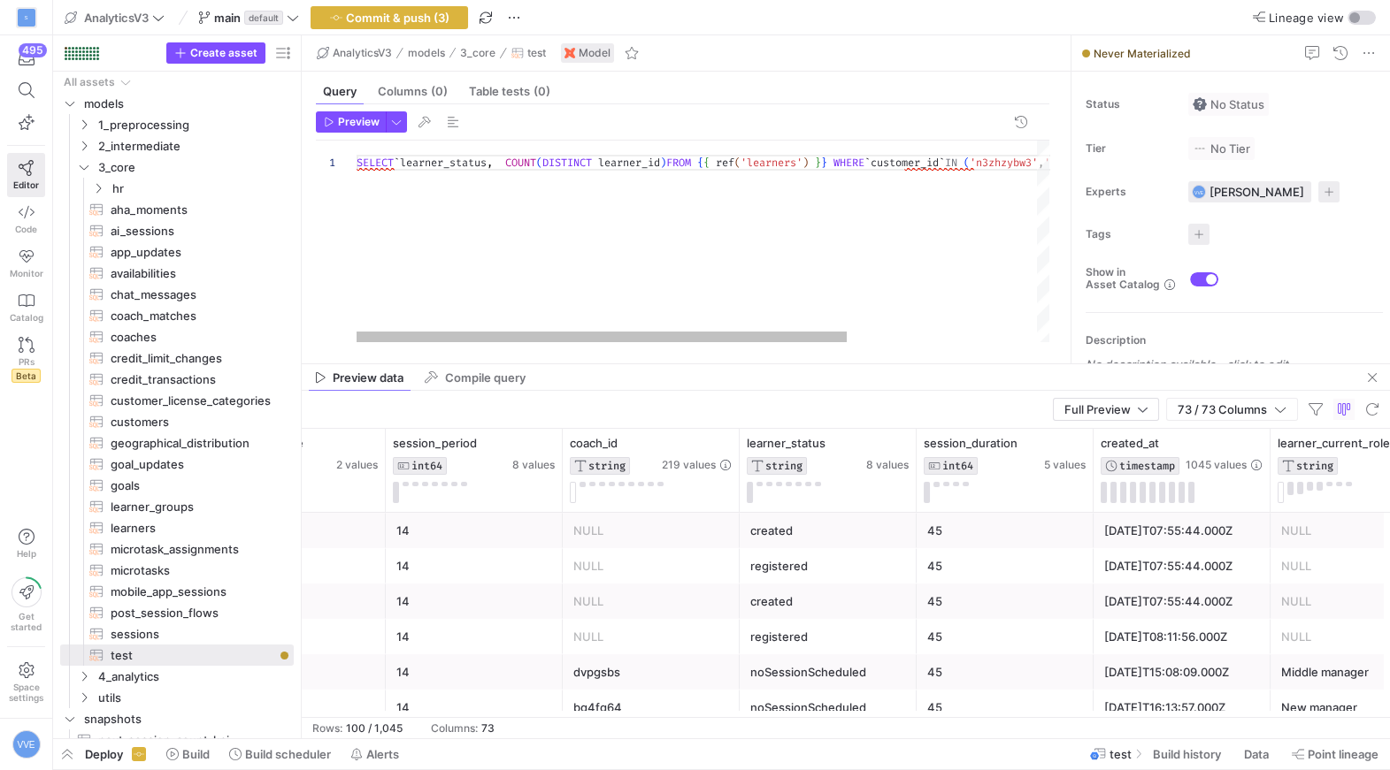
click at [416, 164] on div "SELECT ` learner_status , COUNT ( DISTINCT learner_id ) FROM { { ref ( 'learner…" at bounding box center [836, 242] width 961 height 202
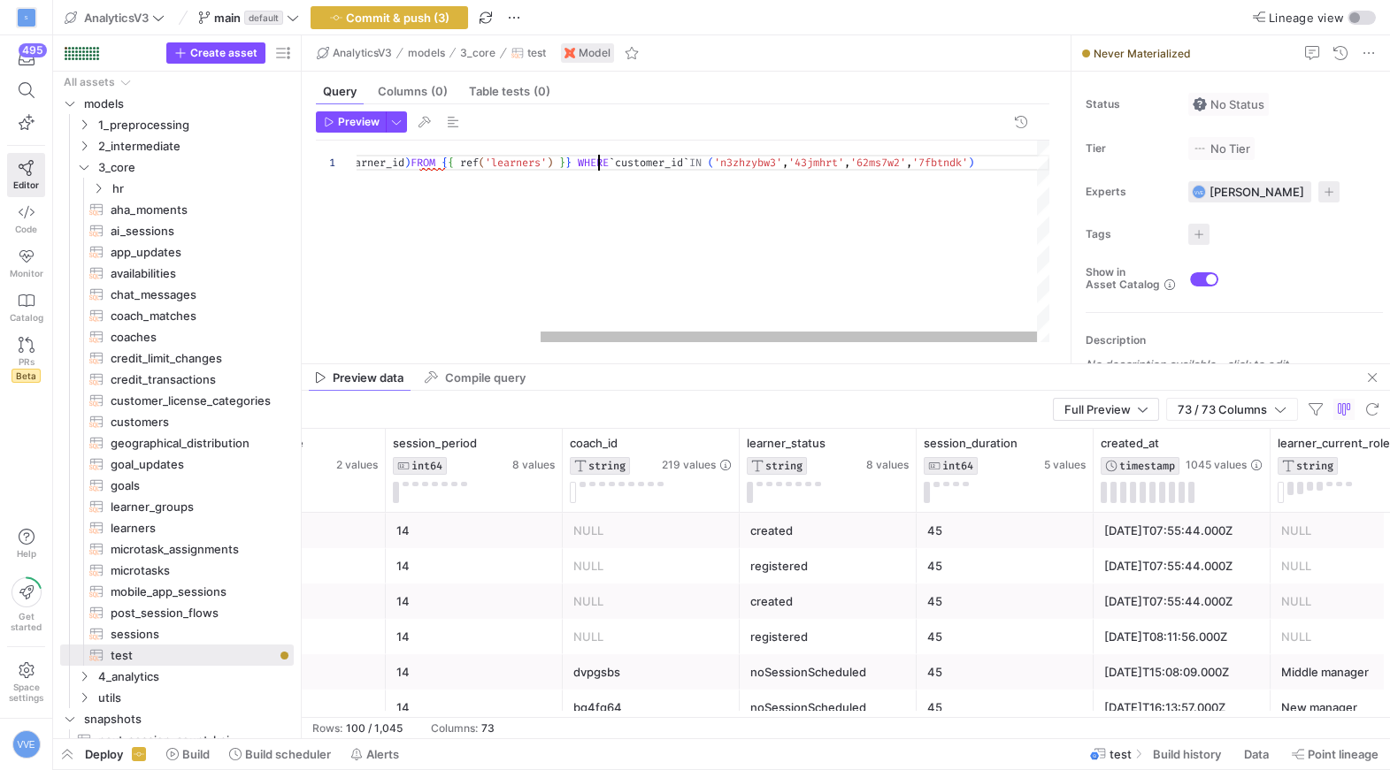
click at [595, 159] on div "SELECT learner_status , COUNT ( DISTINCT learner_id ) FROM { { ref ( 'learners'…" at bounding box center [575, 242] width 948 height 202
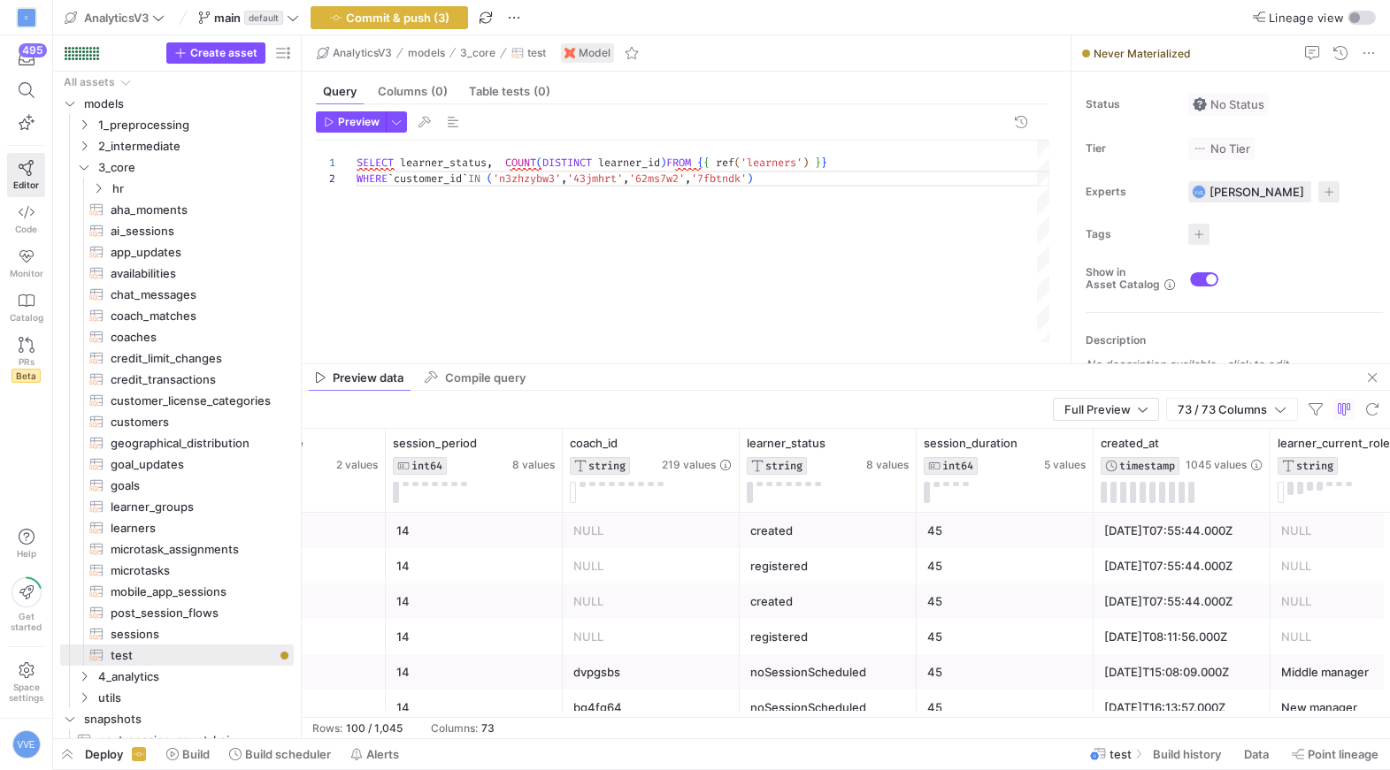
click at [832, 180] on div "SELECT learner_status , COUNT ( DISTINCT learner_id ) FROM { { ref ( 'learners'…" at bounding box center [702, 242] width 693 height 202
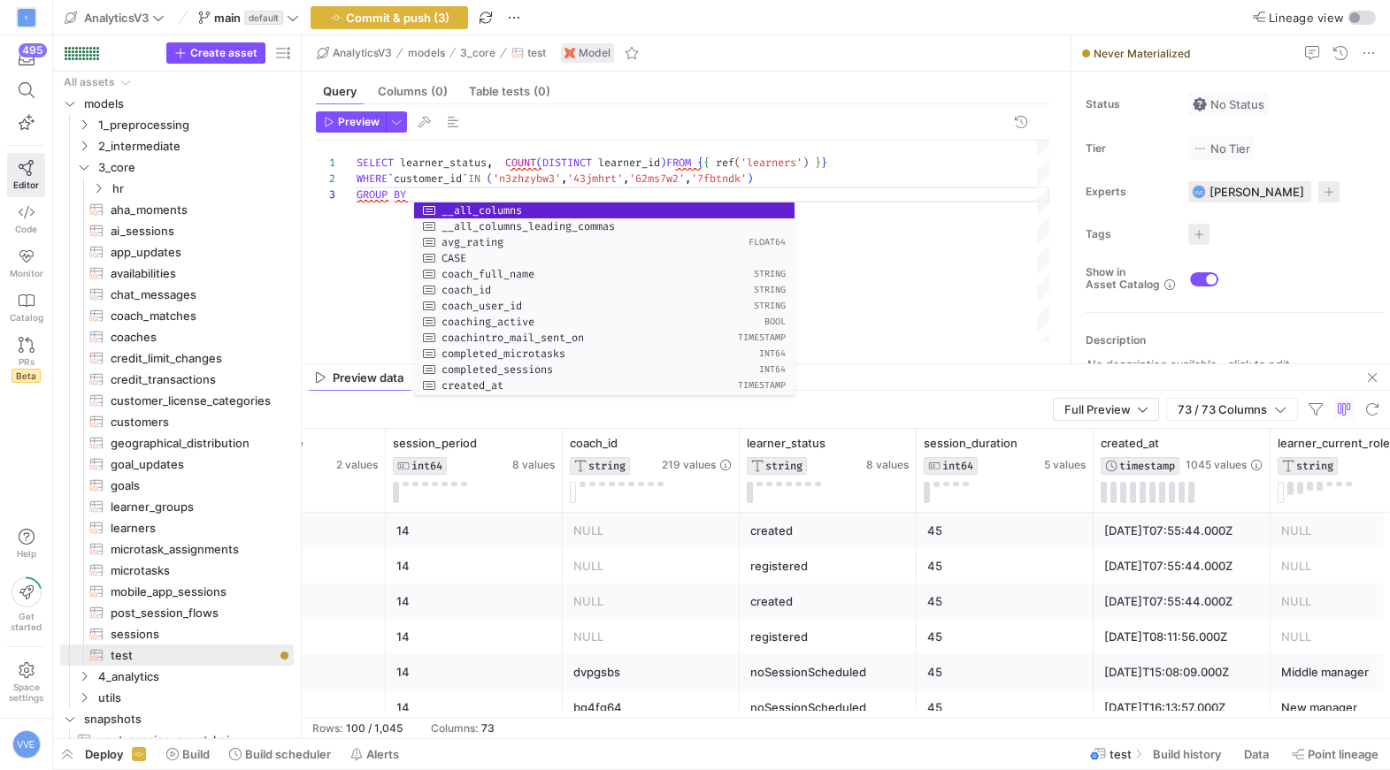
click at [675, 161] on div "SELECT learner_status , COUNT ( DISTINCT learner_id ) FROM { { ref ( 'learners'…" at bounding box center [702, 242] width 693 height 202
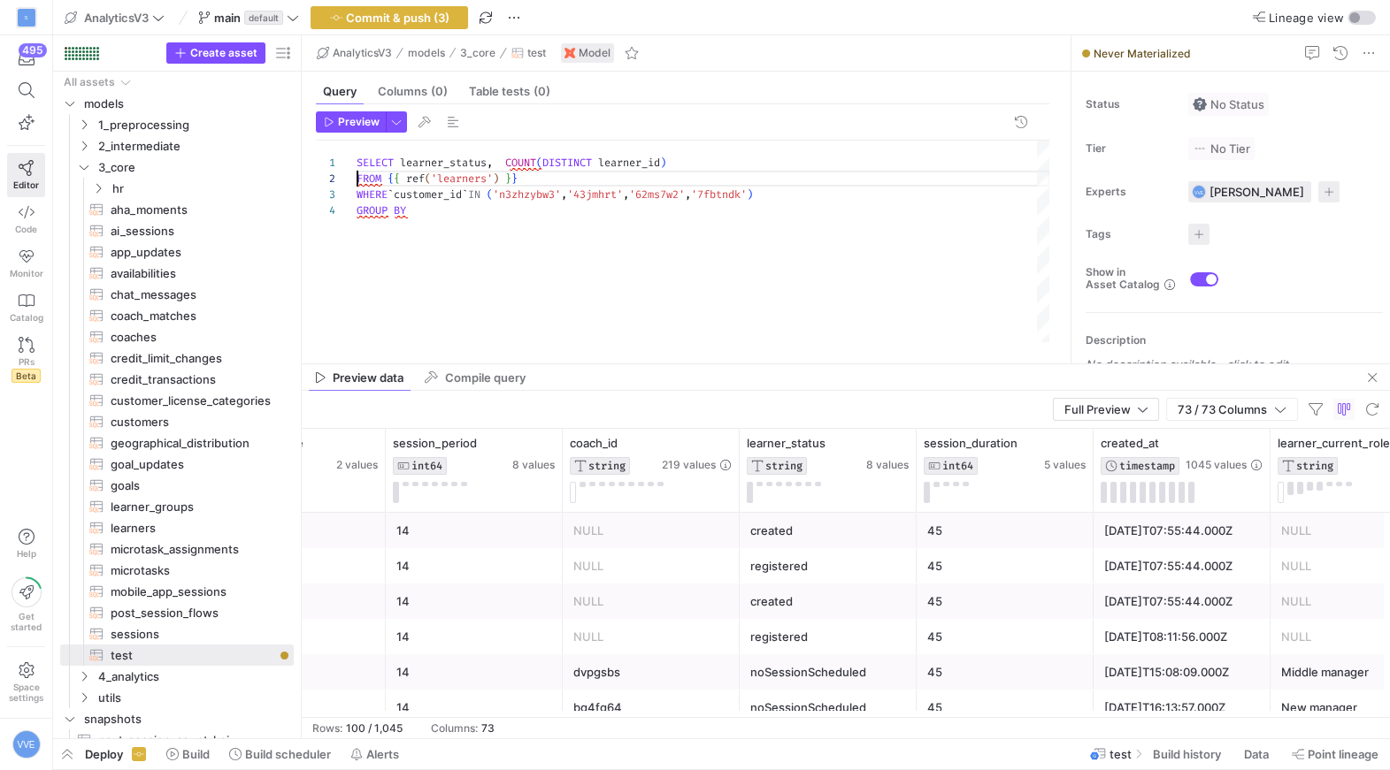
scroll to position [16, 0]
click at [423, 227] on div "SELECT learner_status , COUNT ( DISTINCT learner_id ) WHERE ` customer_id ` IN …" at bounding box center [702, 242] width 693 height 202
click at [432, 219] on div "SELECT learner_status , COUNT ( DISTINCT learner_id ) WHERE ` customer_id ` IN …" at bounding box center [702, 242] width 693 height 202
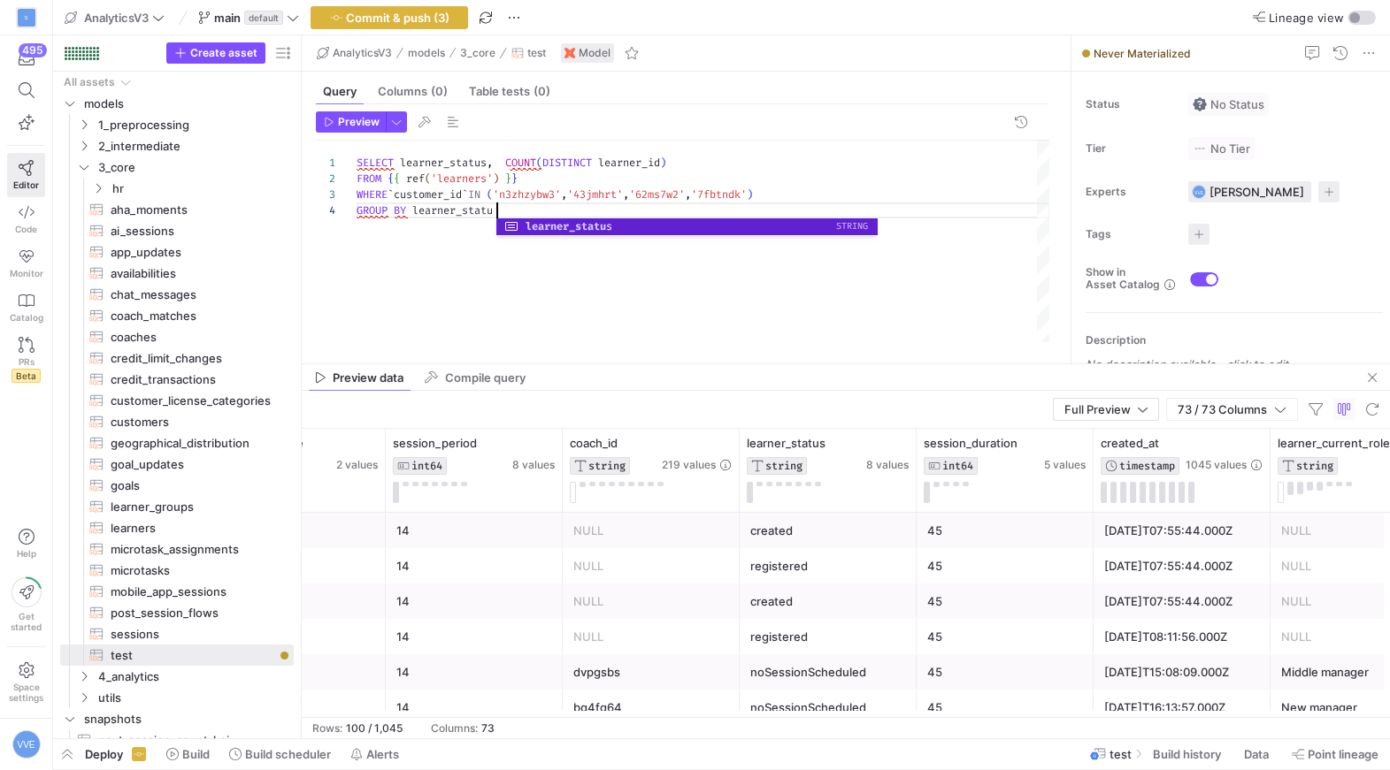
scroll to position [47, 146]
click at [553, 234] on div at bounding box center [693, 236] width 380 height 4
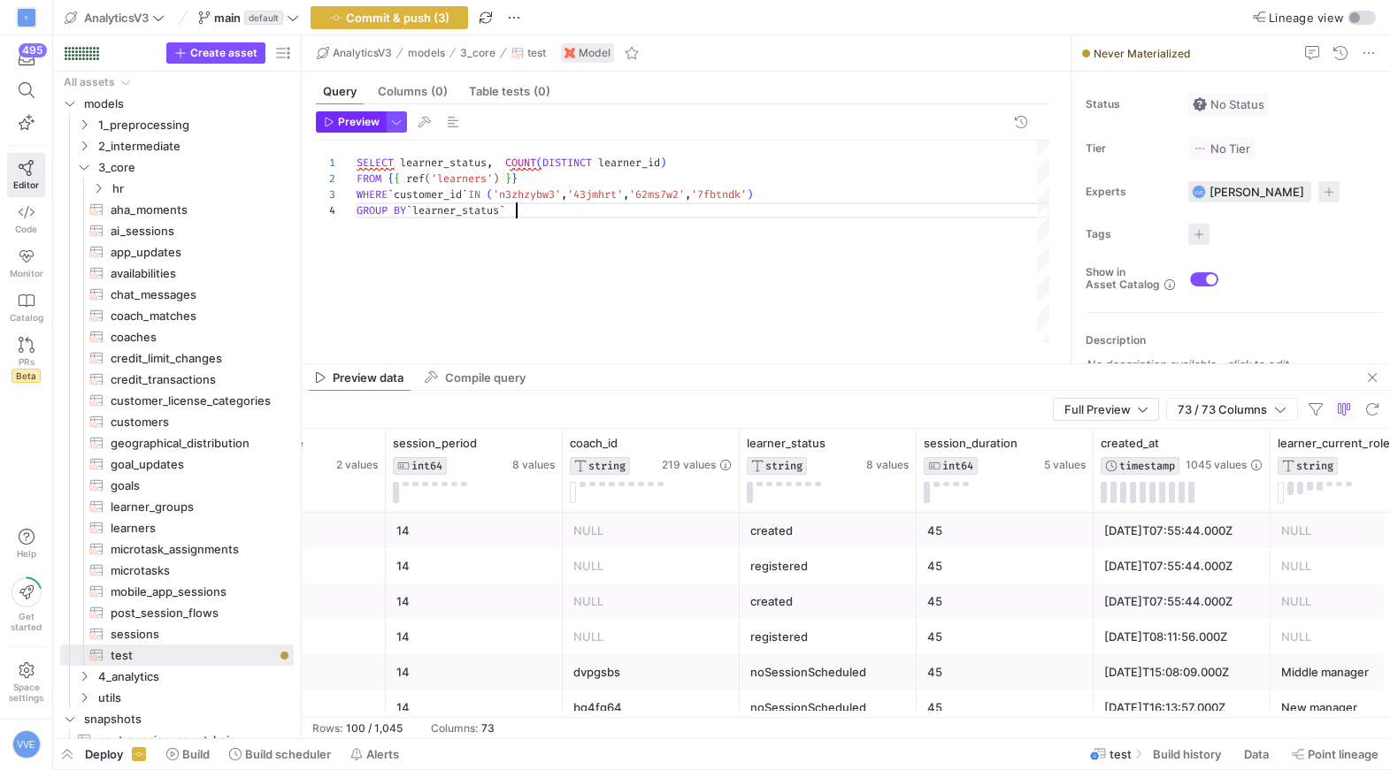
click at [341, 116] on span "Preview" at bounding box center [359, 122] width 42 height 12
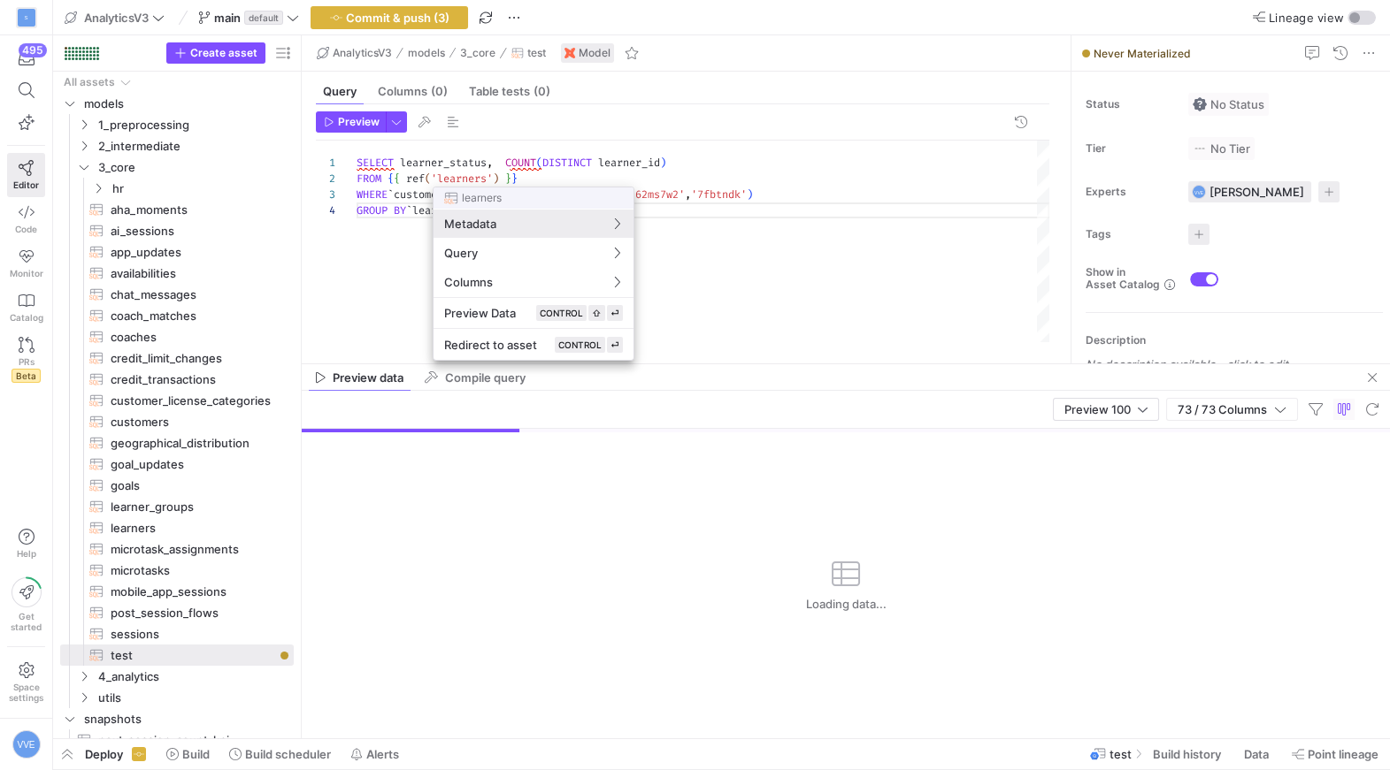
click at [517, 158] on div at bounding box center [695, 385] width 1390 height 770
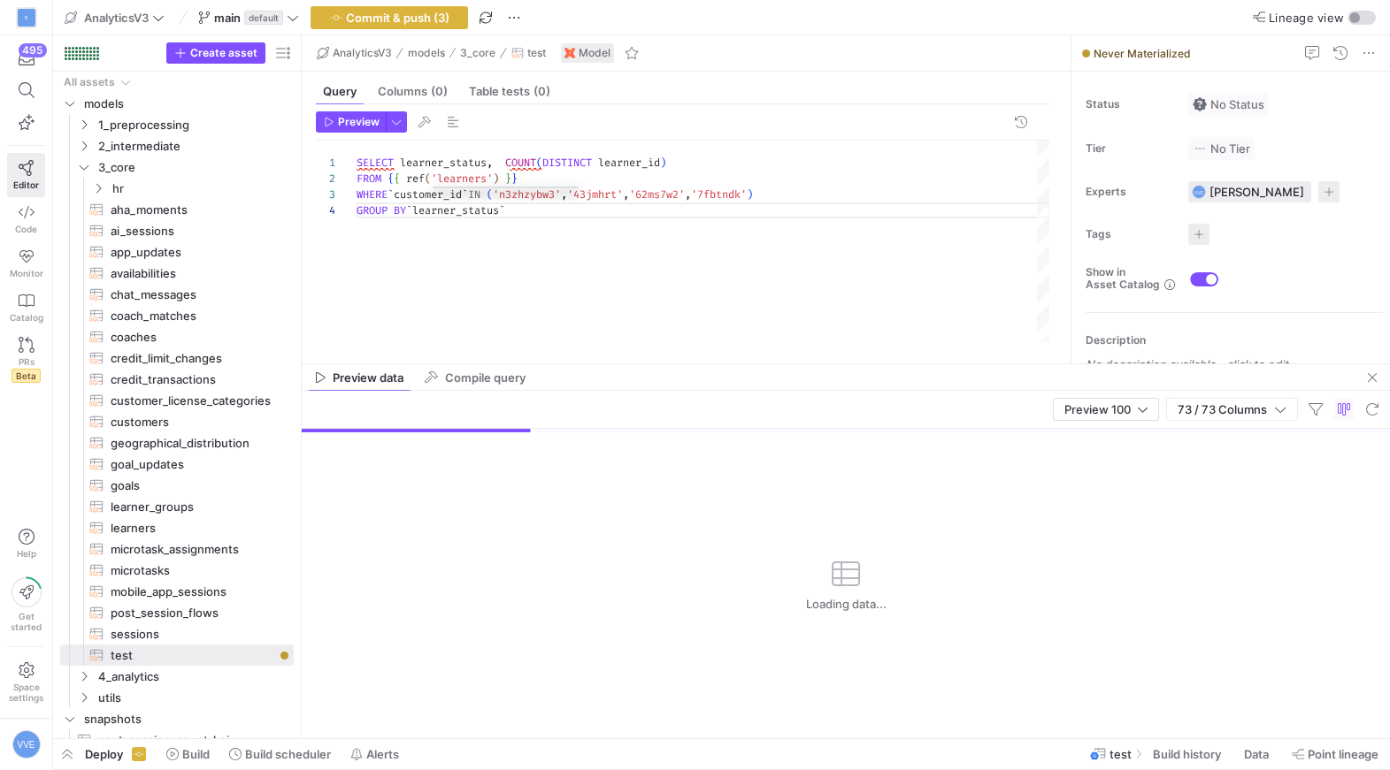
click at [513, 162] on div "SELECT learner_status , COUNT ( DISTINCT learner_id ) WHERE ` customer_id ` IN …" at bounding box center [702, 242] width 693 height 202
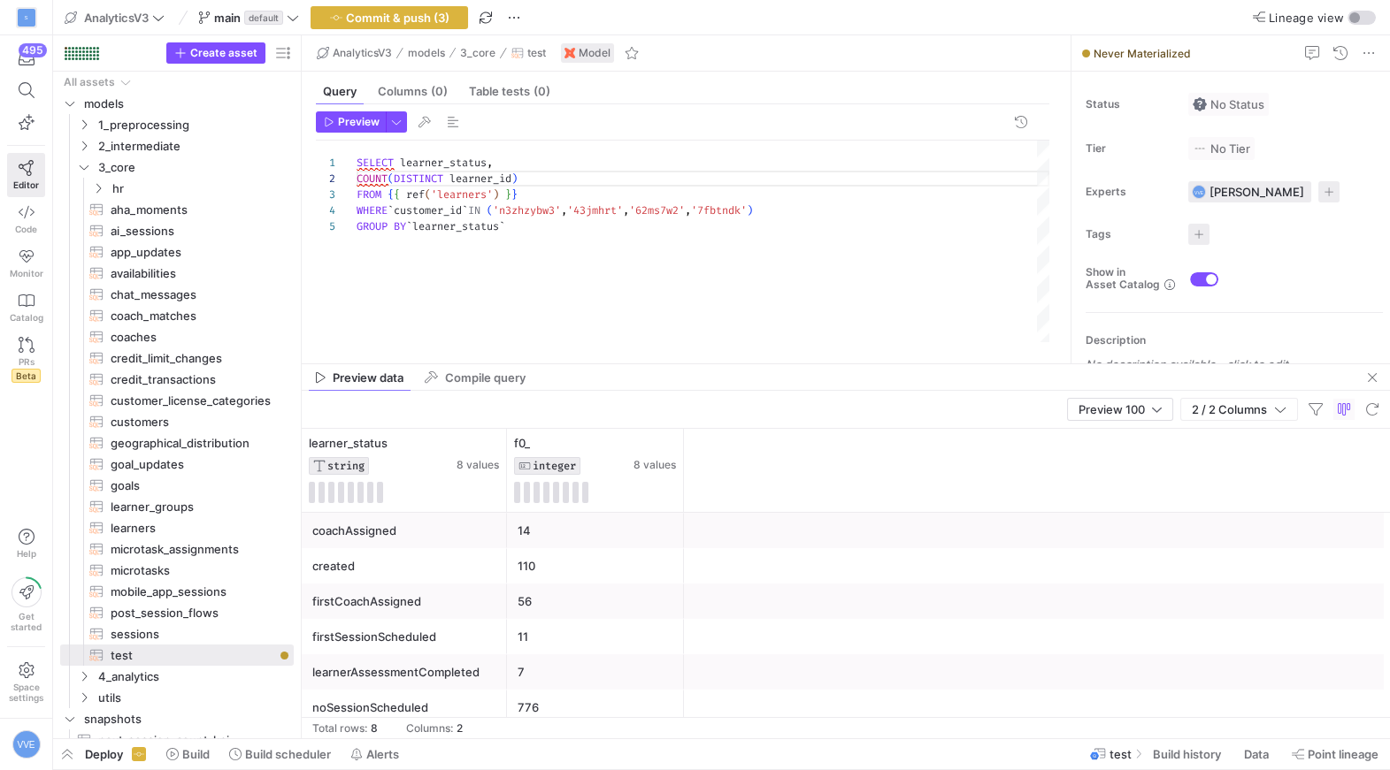
type textarea "SELECT learner_status, COUNT(DISTINCT learner_id) FROM {{ ref('learners') }} WH…"
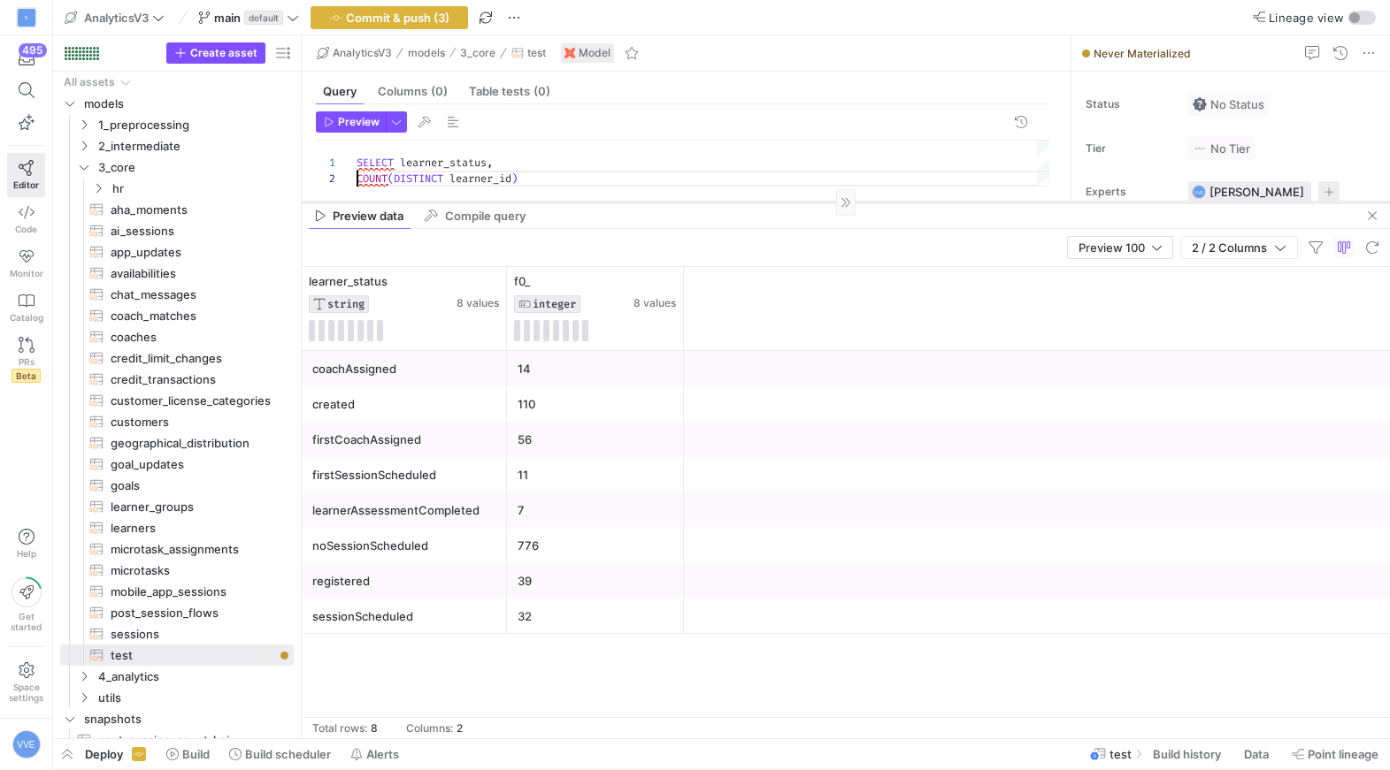
scroll to position [0, 0]
drag, startPoint x: 628, startPoint y: 364, endPoint x: 633, endPoint y: 202, distance: 162.0
click at [633, 202] on div at bounding box center [846, 202] width 1088 height 1
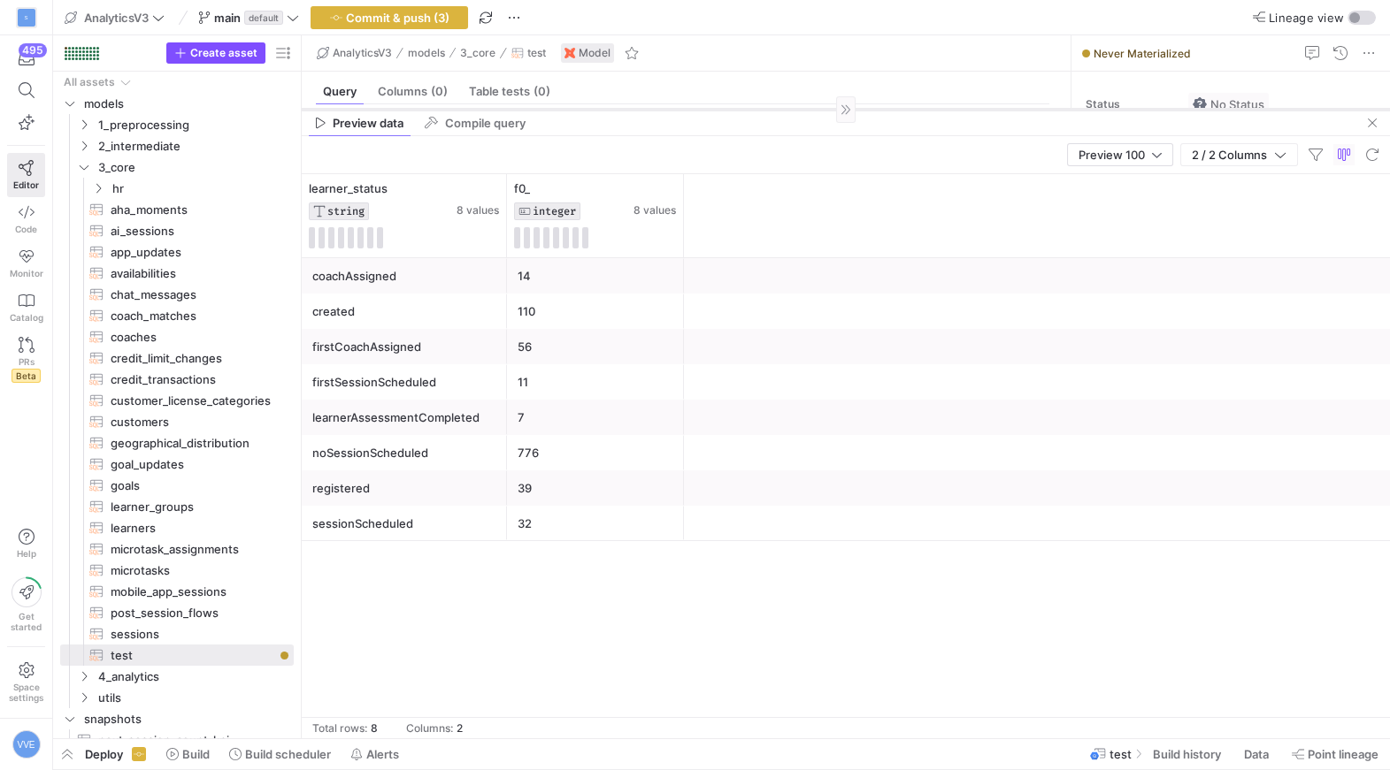
drag, startPoint x: 633, startPoint y: 202, endPoint x: 648, endPoint y: 109, distance: 94.1
click at [648, 109] on div at bounding box center [846, 109] width 1088 height 1
drag, startPoint x: 617, startPoint y: 110, endPoint x: 598, endPoint y: 181, distance: 74.2
click at [603, 186] on mat-tab-group "Preview data Compile query Preview 100 2 / 2 Columns Drag here to set row group…" at bounding box center [846, 424] width 1088 height 629
click at [576, 281] on div "14" at bounding box center [595, 276] width 156 height 34
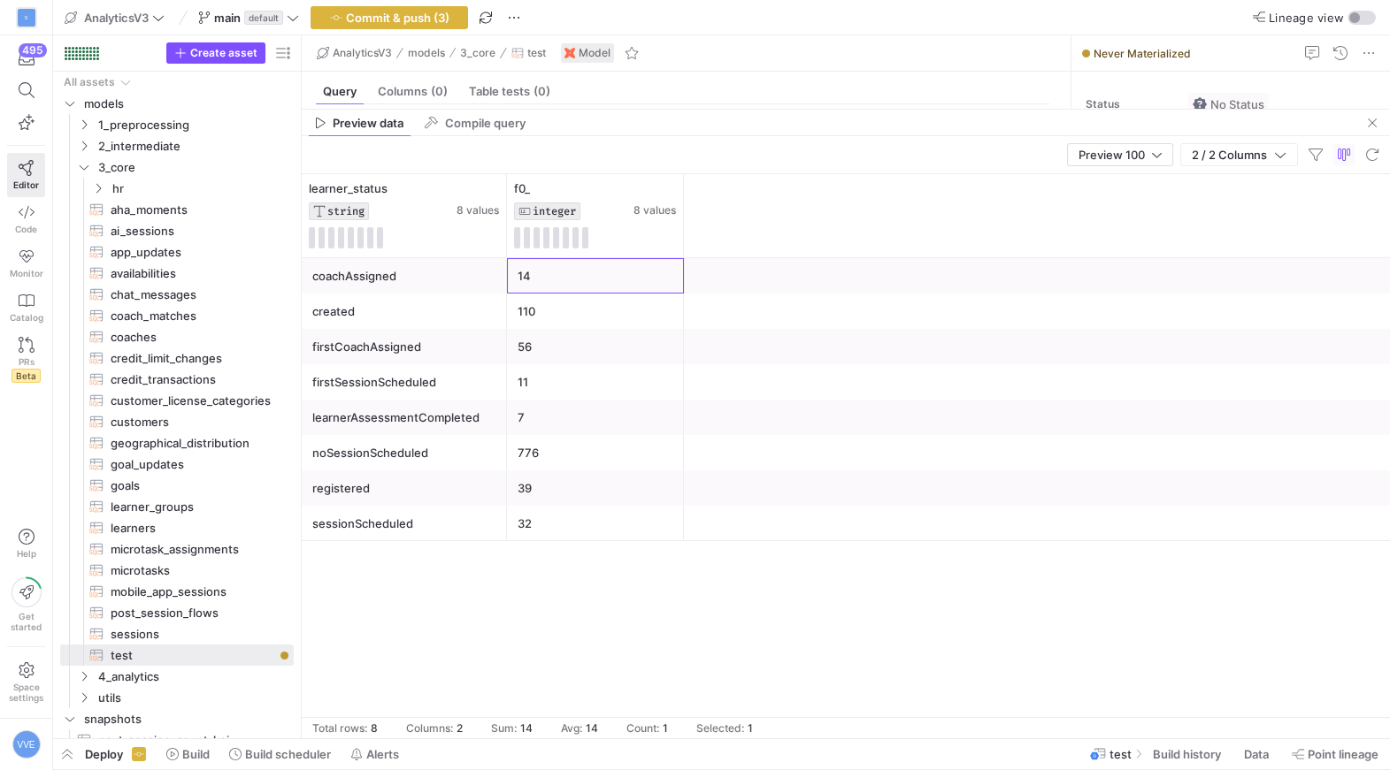
click at [557, 510] on div "32" at bounding box center [595, 524] width 156 height 34
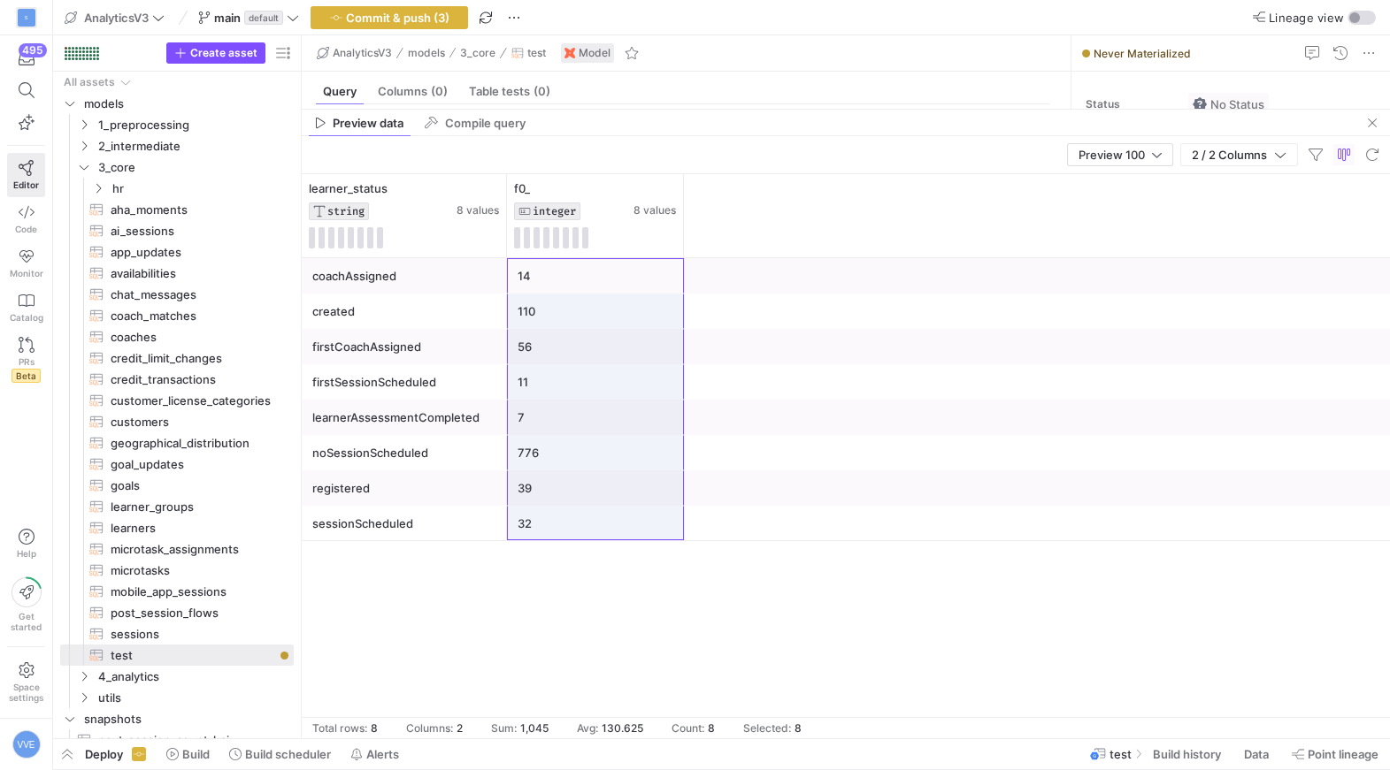
click at [628, 375] on div "11" at bounding box center [595, 382] width 156 height 34
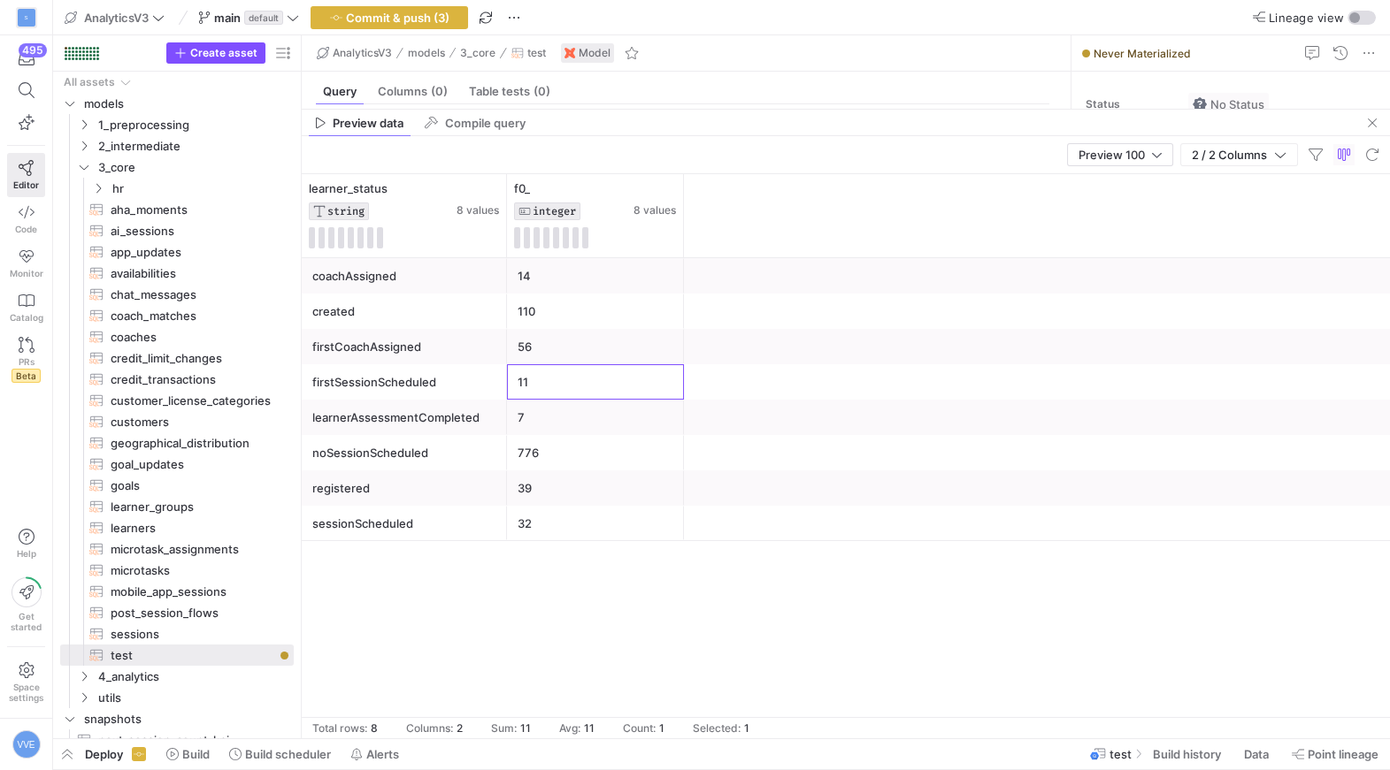
click at [628, 361] on div "56" at bounding box center [595, 347] width 156 height 34
click at [627, 279] on div "14" at bounding box center [595, 276] width 156 height 34
click at [716, 111] on div "Preview data Compile query" at bounding box center [846, 123] width 1088 height 27
click at [719, 110] on div "Preview data Compile query" at bounding box center [846, 123] width 1088 height 27
click at [722, 105] on mat-tab-group "Query Columns (0) Table tests (0) Preview 1 4 3 2 5 SELECT learner_status , WHE…" at bounding box center [683, 90] width 762 height 37
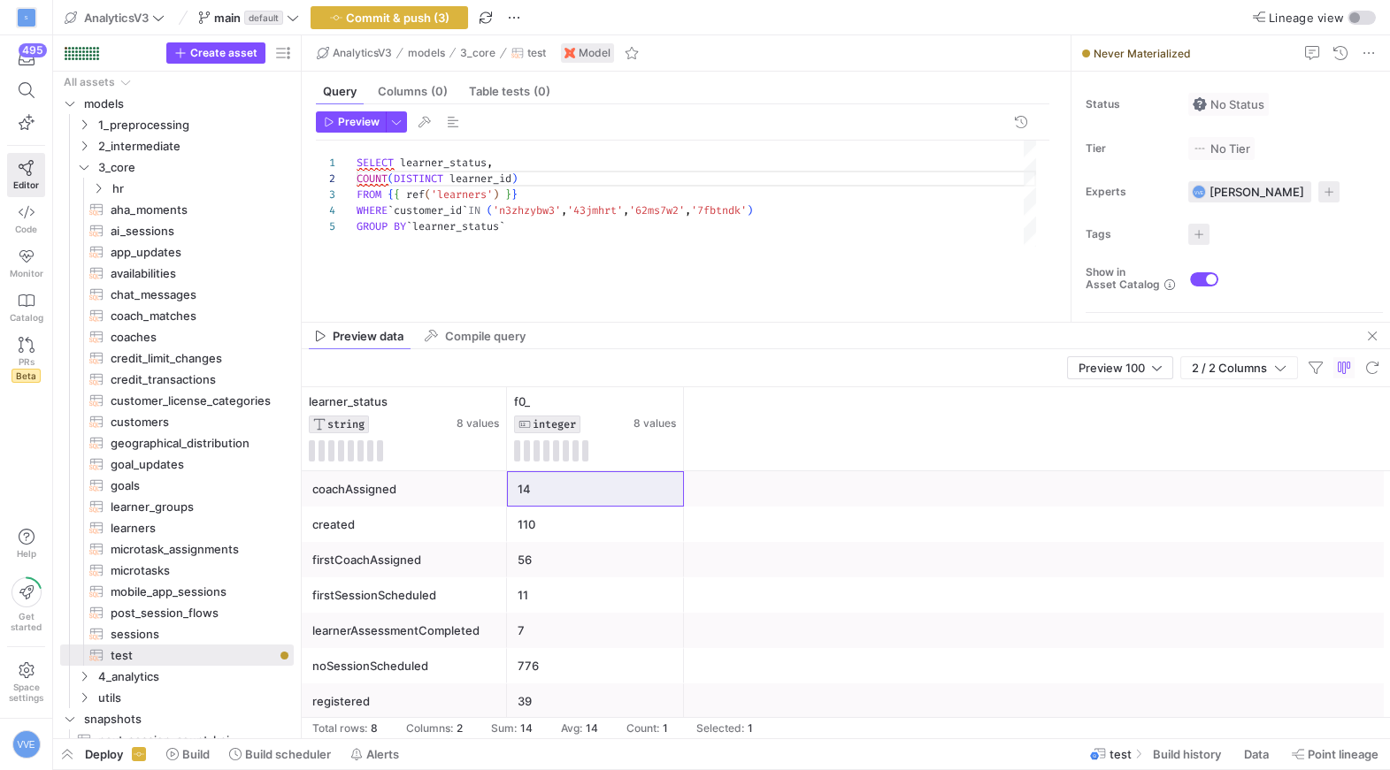
drag, startPoint x: 722, startPoint y: 110, endPoint x: 663, endPoint y: 329, distance: 227.0
click at [663, 329] on as-split "AnalyticsV3 models 3_core test Model Query Columns (0) Table tests (0) Preview …" at bounding box center [846, 386] width 1088 height 703
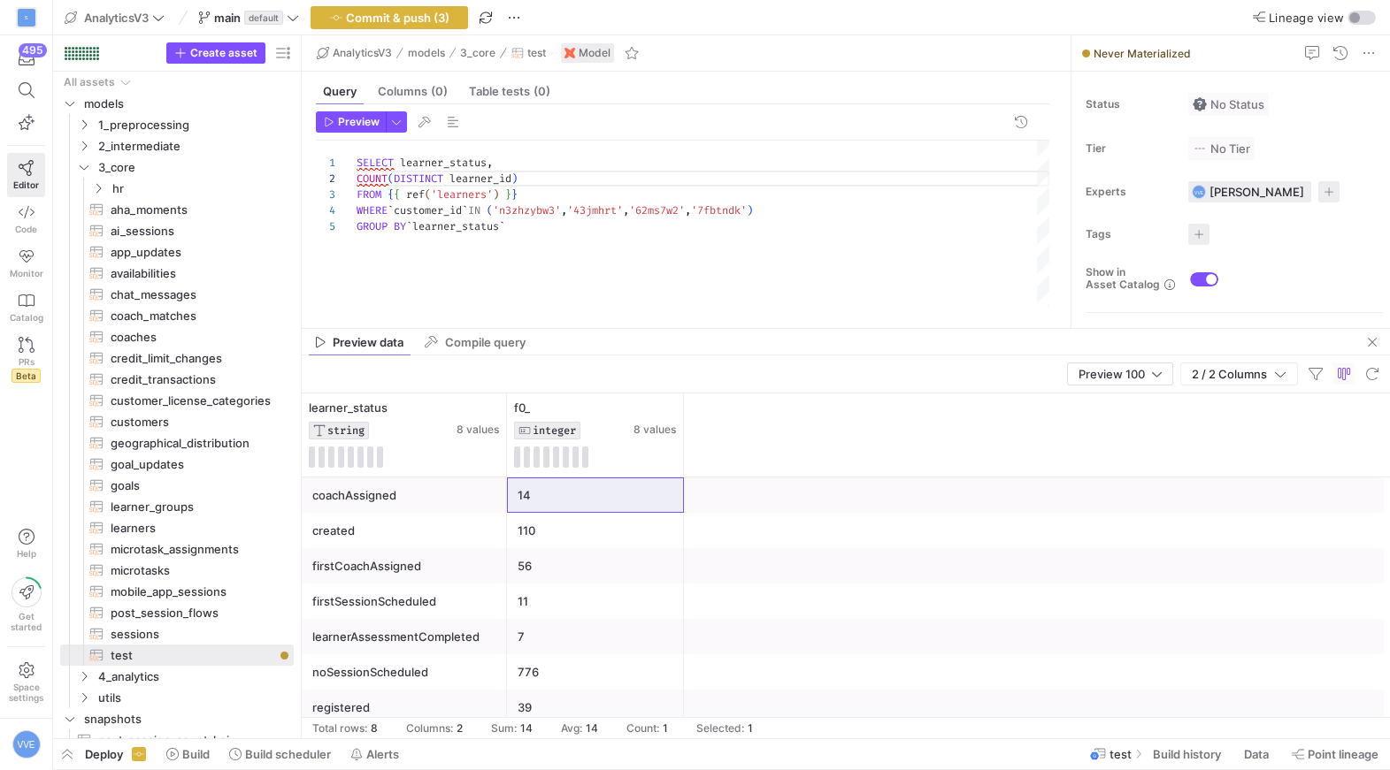
scroll to position [21, 0]
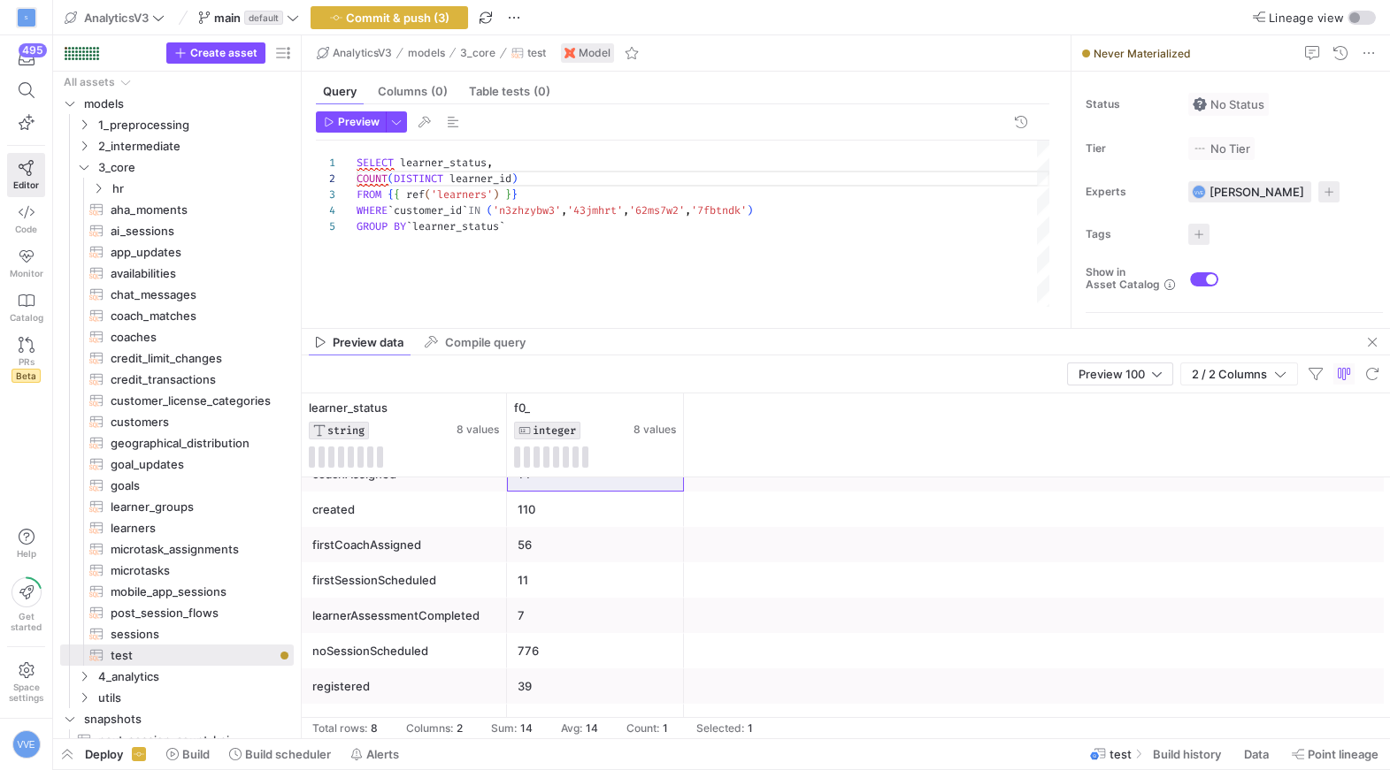
click at [583, 520] on div "110" at bounding box center [595, 510] width 156 height 34
click at [352, 25] on span "button" at bounding box center [389, 17] width 156 height 21
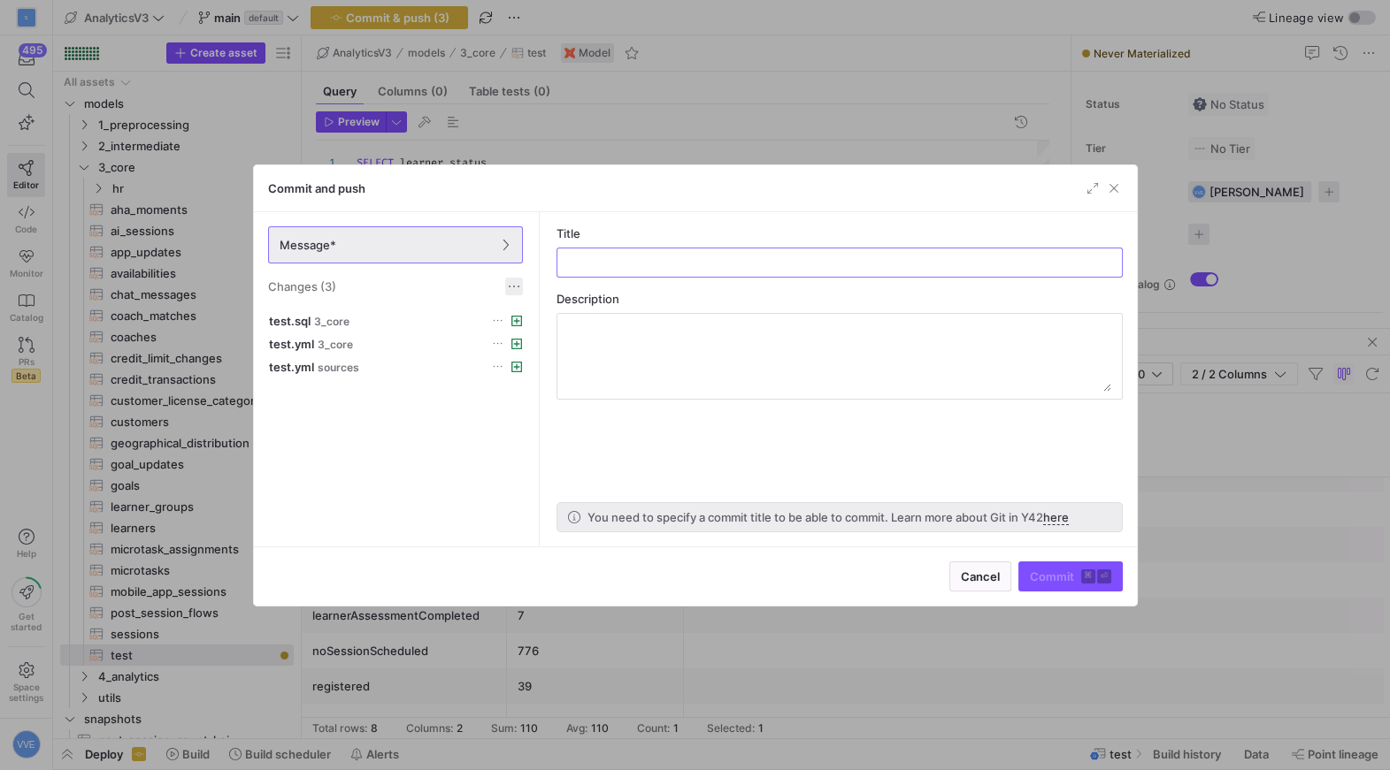
click at [519, 282] on span at bounding box center [514, 287] width 18 height 18
click at [544, 348] on button "Discard all changes" at bounding box center [577, 339] width 144 height 28
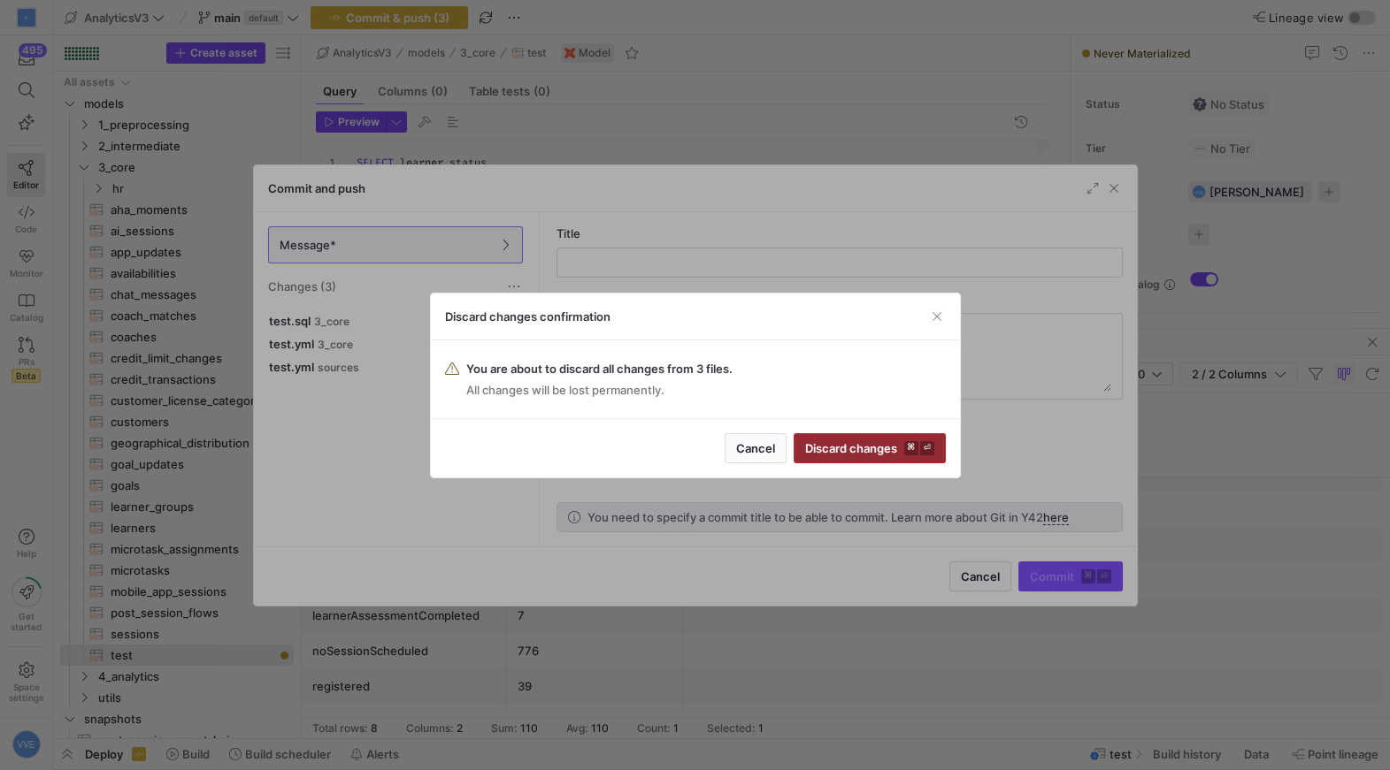
click at [898, 451] on span "Discard changes ⌘ ⏎" at bounding box center [869, 448] width 129 height 14
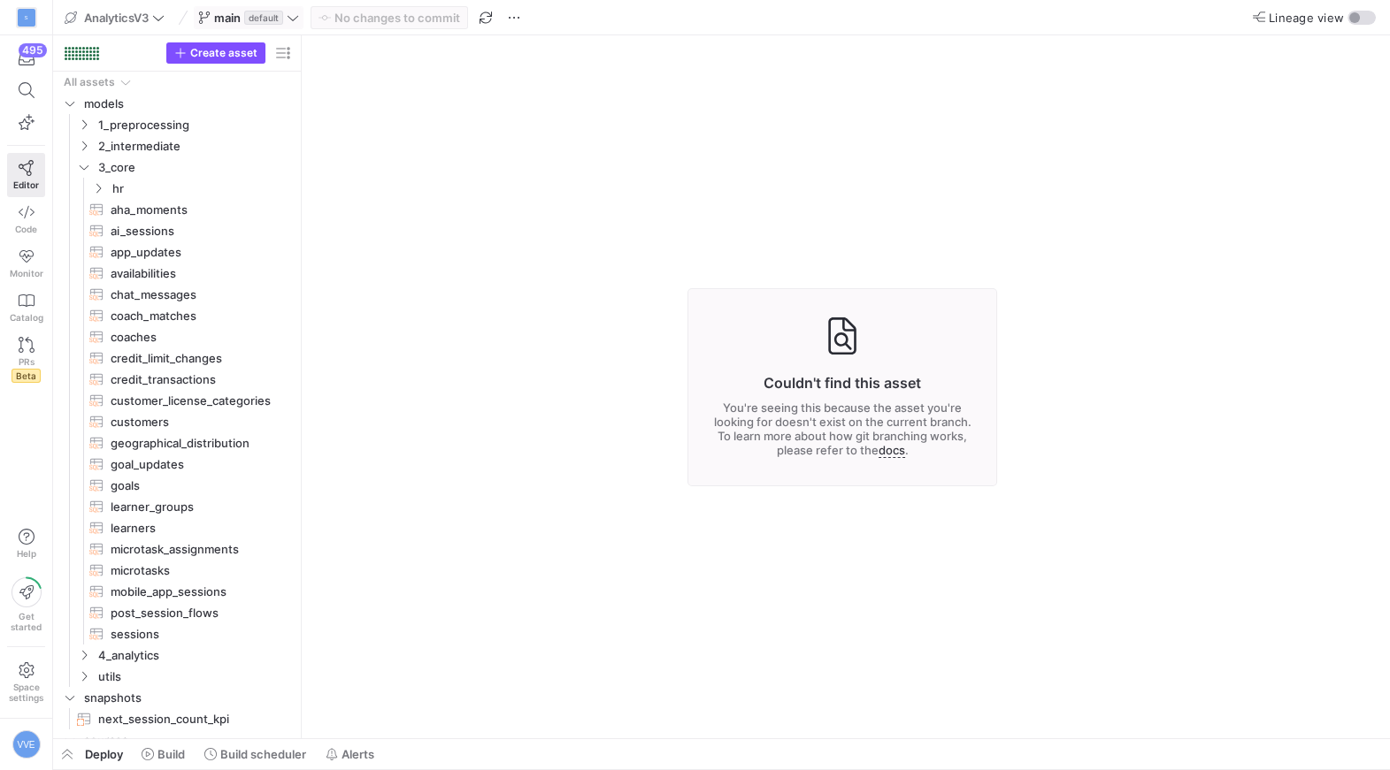
click at [256, 11] on span "default" at bounding box center [263, 18] width 39 height 14
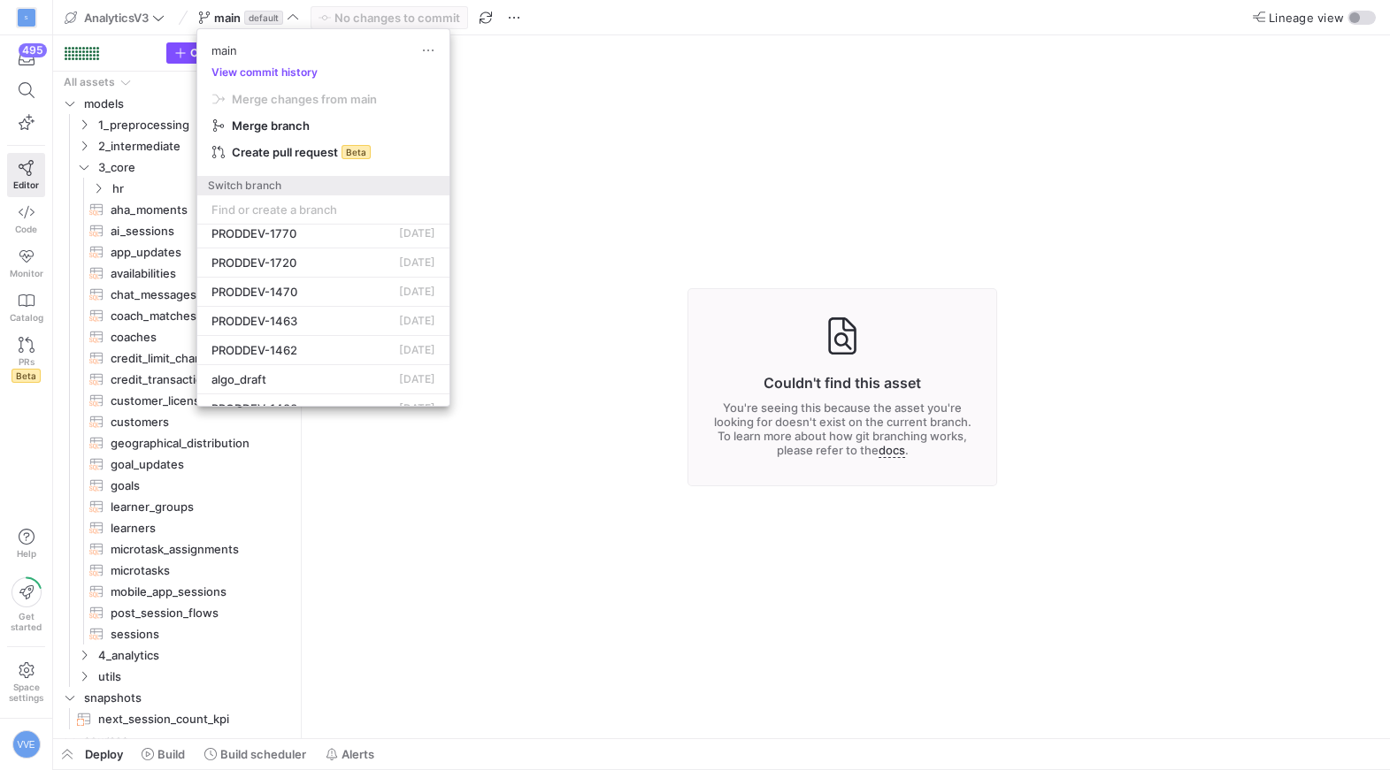
scroll to position [0, 0]
